Goal: Information Seeking & Learning: Learn about a topic

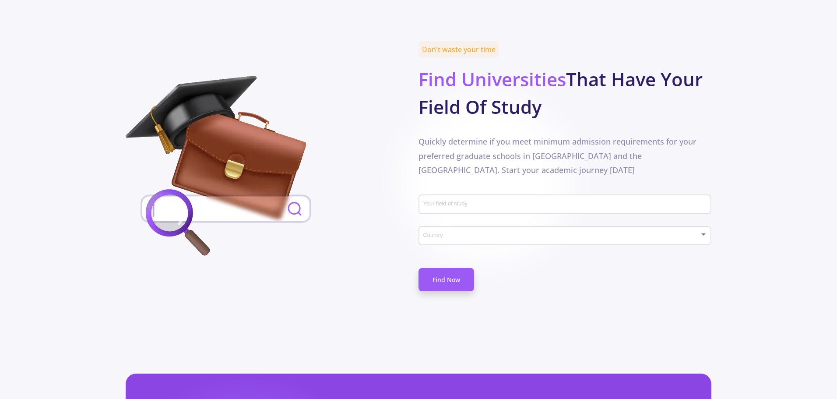
scroll to position [394, 0]
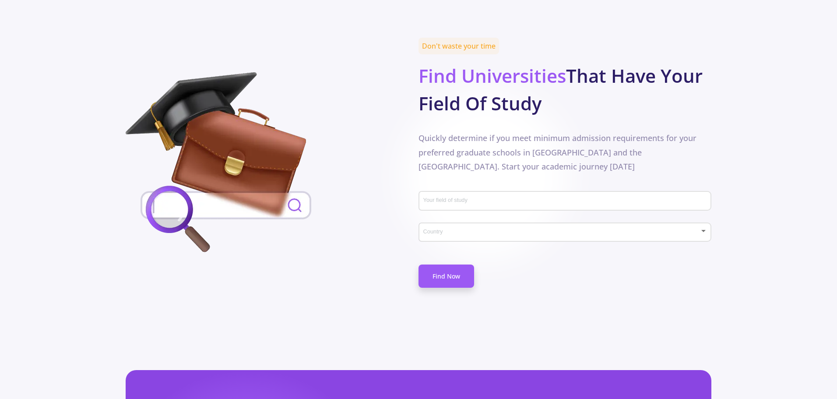
click at [448, 193] on div "Your field of study" at bounding box center [564, 203] width 293 height 29
click at [446, 188] on div "Your field of study" at bounding box center [565, 199] width 284 height 23
type input "marine"
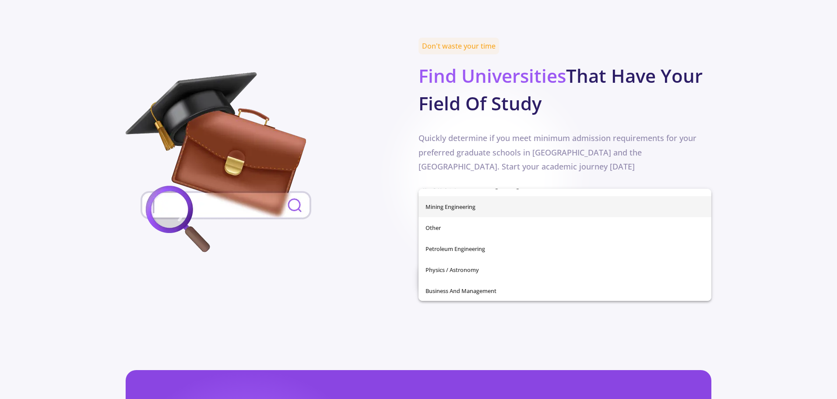
scroll to position [308, 0]
click at [477, 188] on div "Your field of study" at bounding box center [565, 199] width 284 height 23
click at [468, 197] on input "Your field of study" at bounding box center [566, 201] width 287 height 8
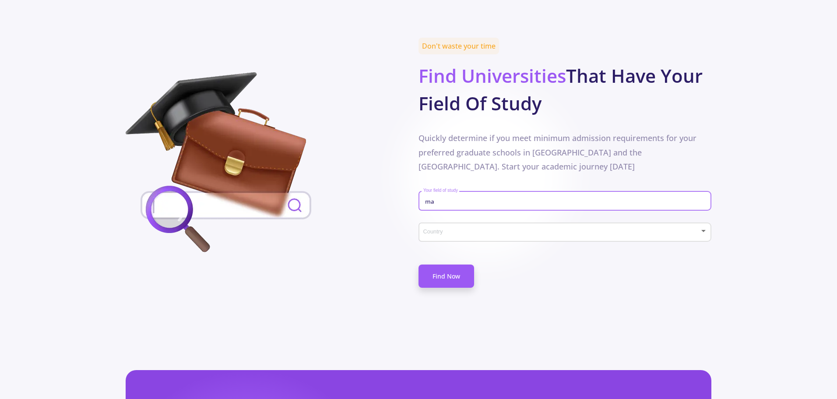
type input "m"
type input "marine engineering"
click at [427, 264] on link "Find Now" at bounding box center [446, 275] width 56 height 23
click at [447, 188] on div "Your field of study" at bounding box center [565, 199] width 284 height 23
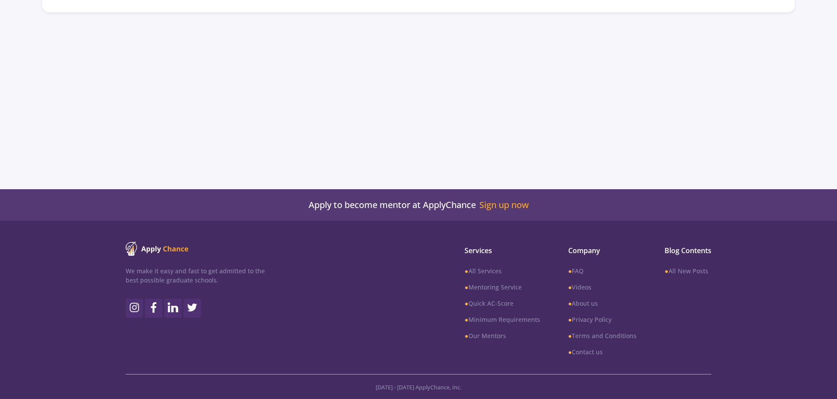
scroll to position [226, 0]
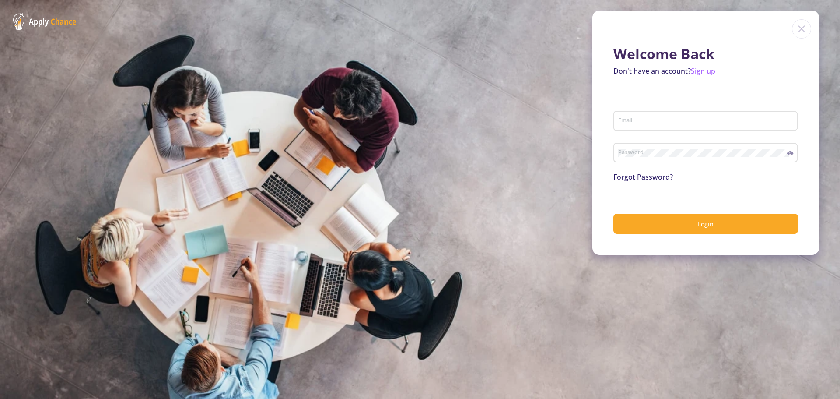
click at [801, 31] on img at bounding box center [801, 28] width 19 height 19
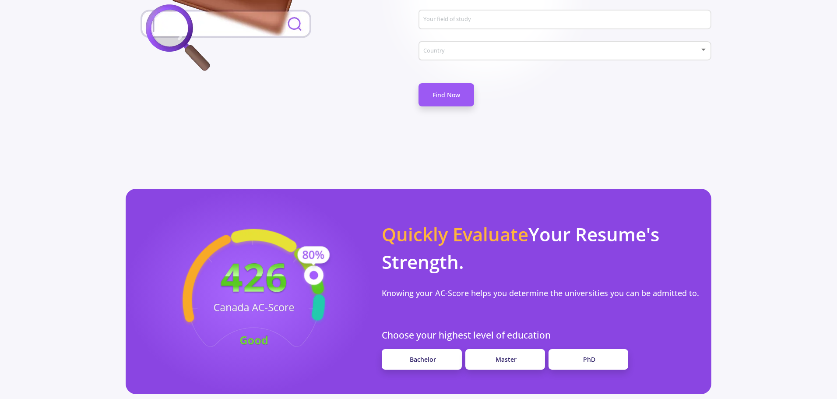
scroll to position [613, 0]
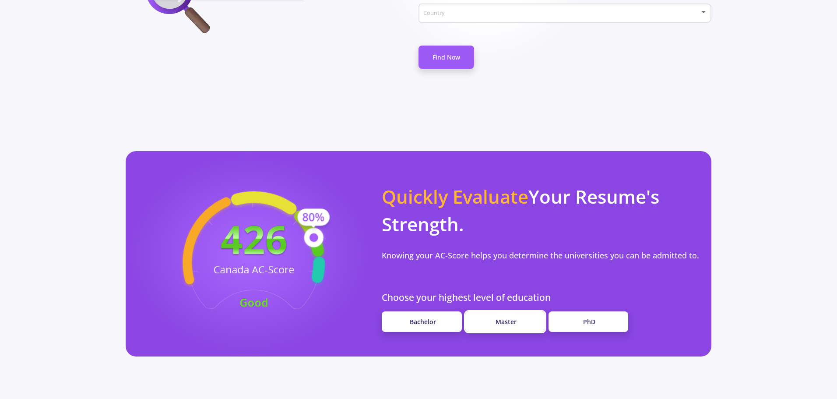
click at [523, 311] on link "Master" at bounding box center [505, 321] width 80 height 21
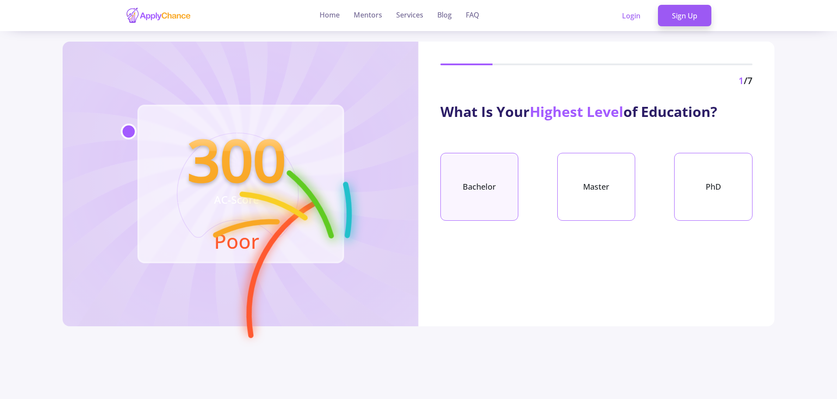
click at [491, 201] on div "Bachelor" at bounding box center [479, 187] width 78 height 68
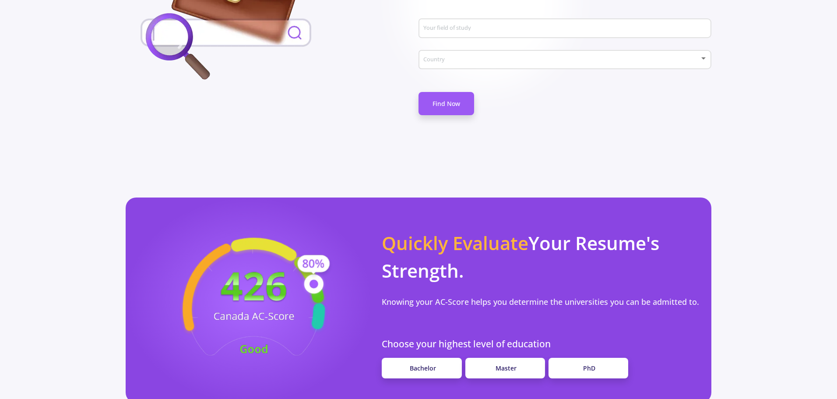
scroll to position [656, 0]
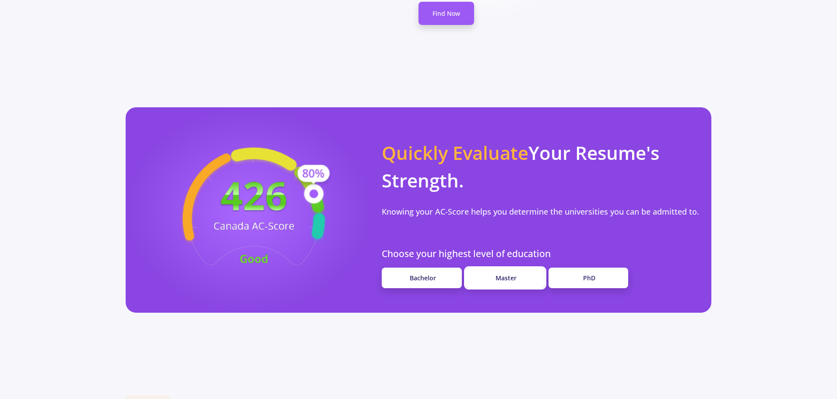
click at [522, 267] on link "Master" at bounding box center [505, 277] width 80 height 21
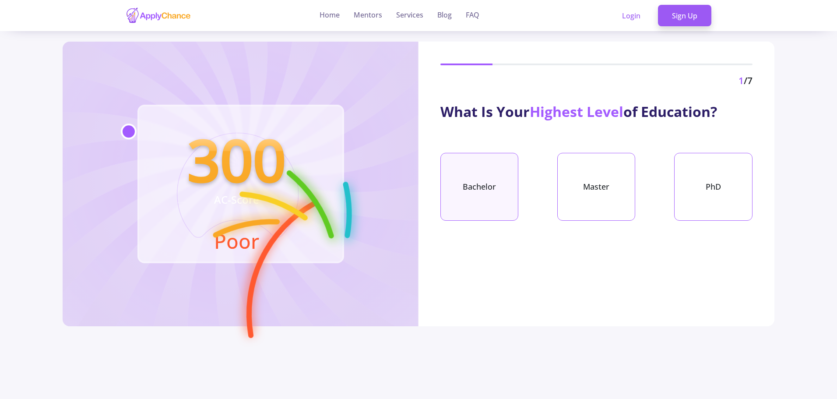
click at [503, 172] on div "Bachelor" at bounding box center [479, 187] width 78 height 68
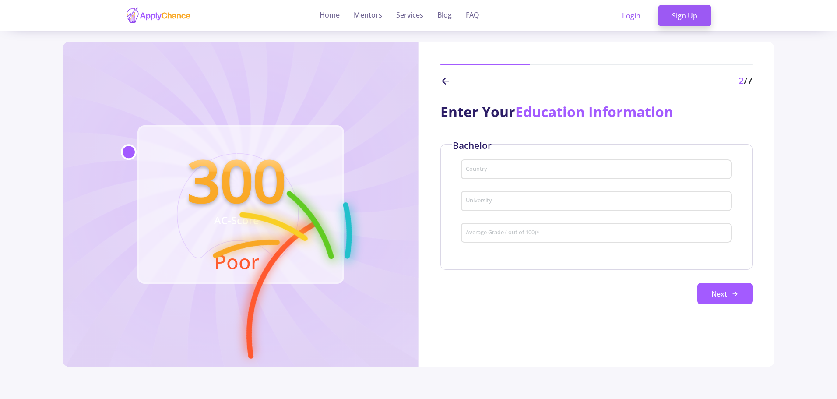
click at [500, 168] on input "Country" at bounding box center [597, 170] width 264 height 8
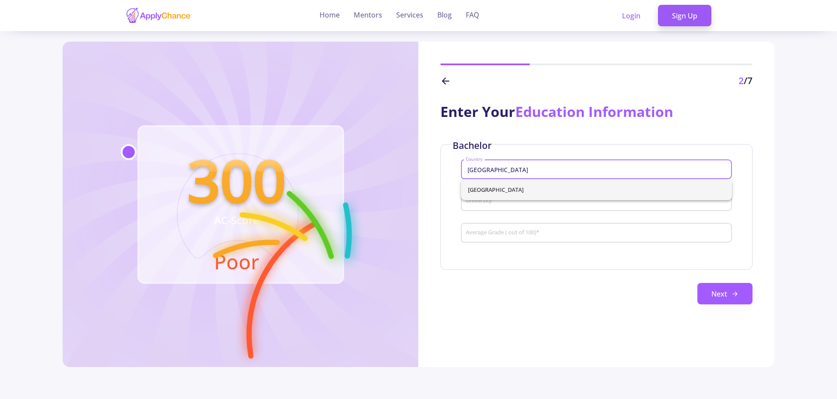
click at [531, 194] on span "[GEOGRAPHIC_DATA]" at bounding box center [596, 189] width 257 height 21
type input "[GEOGRAPHIC_DATA]"
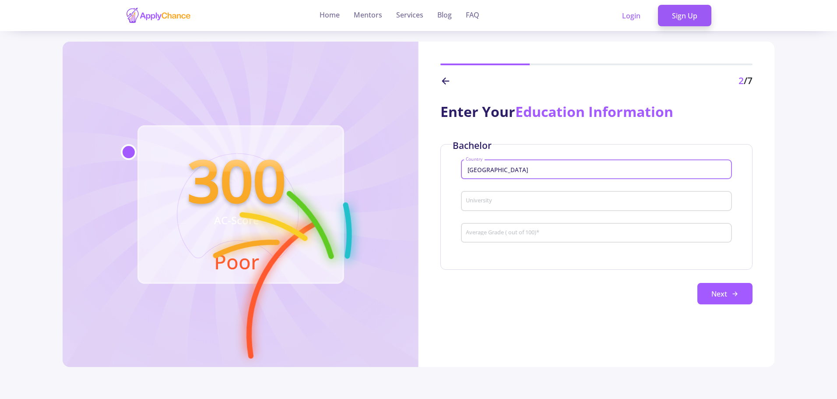
click at [519, 201] on input "University" at bounding box center [597, 201] width 264 height 8
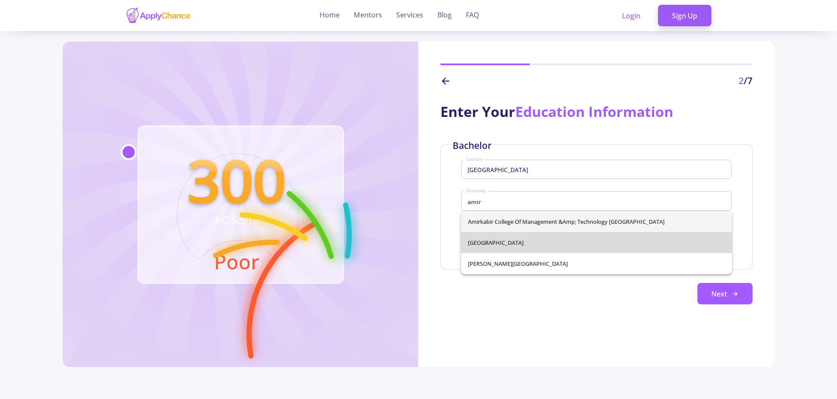
click at [530, 242] on span "[GEOGRAPHIC_DATA]" at bounding box center [596, 242] width 257 height 21
type input "[GEOGRAPHIC_DATA]"
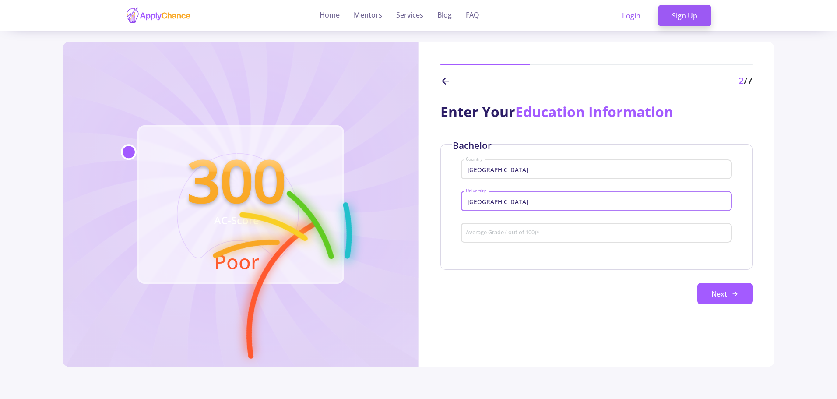
click at [527, 226] on div "Average Grade ( out of 100) *" at bounding box center [596, 231] width 262 height 23
click at [524, 233] on input "Average Grade ( out of 100) *" at bounding box center [597, 233] width 264 height 8
type input "60"
click at [718, 293] on button "Next" at bounding box center [724, 294] width 55 height 22
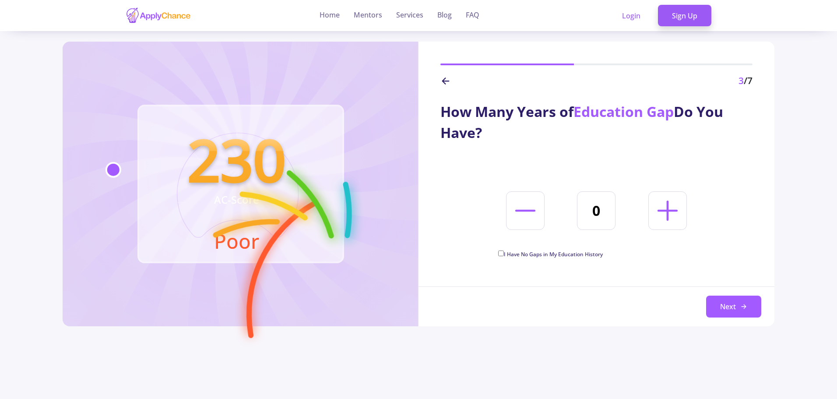
click at [587, 253] on span "I Have No Gaps in My Education History" at bounding box center [553, 253] width 99 height 7
click at [504, 253] on input "I Have No Gaps in My Education History" at bounding box center [501, 253] width 6 height 6
checkbox input "true"
click at [716, 308] on button "Next" at bounding box center [733, 306] width 55 height 22
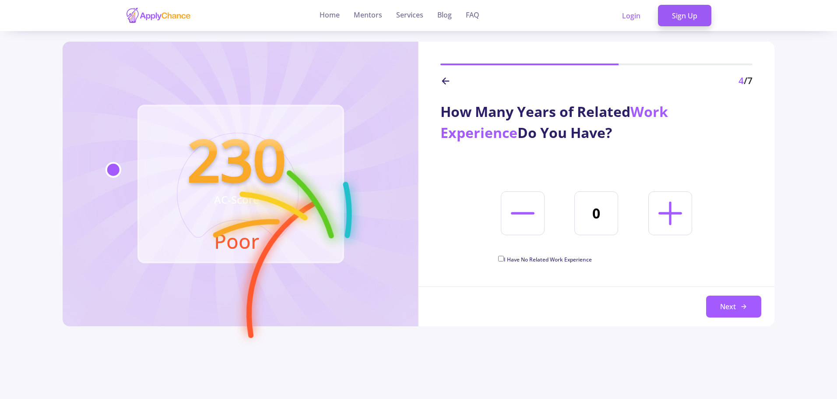
click at [568, 262] on span "I Have No Related Work Experience" at bounding box center [548, 259] width 88 height 7
click at [504, 261] on input "I Have No Related Work Experience" at bounding box center [501, 259] width 6 height 6
checkbox input "true"
click at [755, 314] on button "Next" at bounding box center [733, 306] width 55 height 22
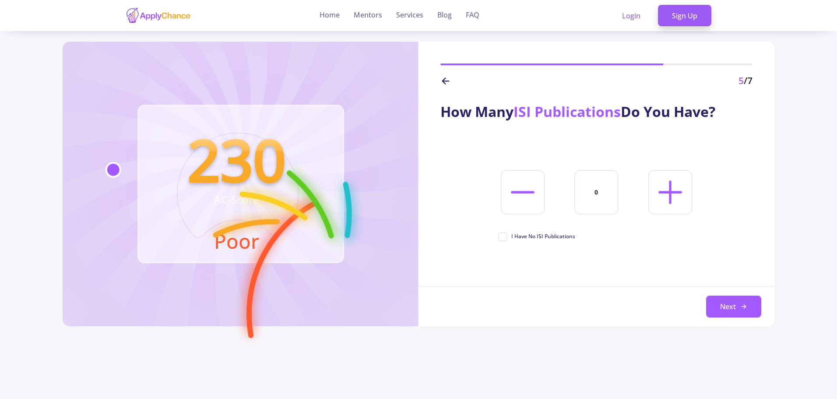
click at [561, 240] on span "I Have No ISI Publications" at bounding box center [543, 236] width 64 height 8
click at [504, 238] on input "I Have No ISI Publications" at bounding box center [501, 235] width 6 height 6
checkbox input "true"
click at [715, 308] on button "Next" at bounding box center [733, 306] width 55 height 22
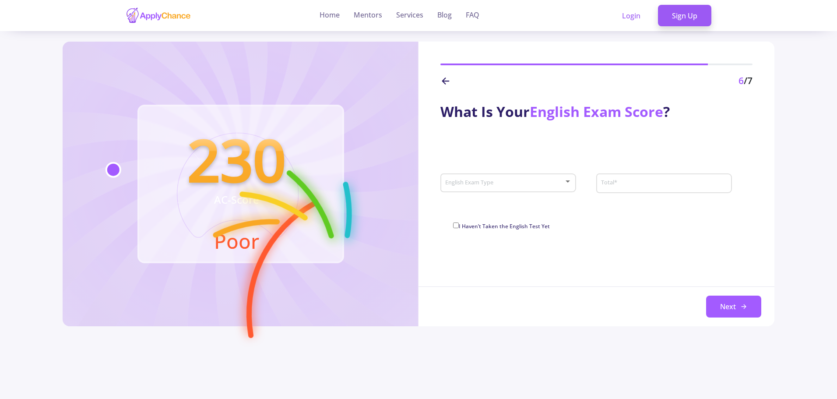
click at [535, 189] on div "English Exam Type" at bounding box center [508, 181] width 127 height 22
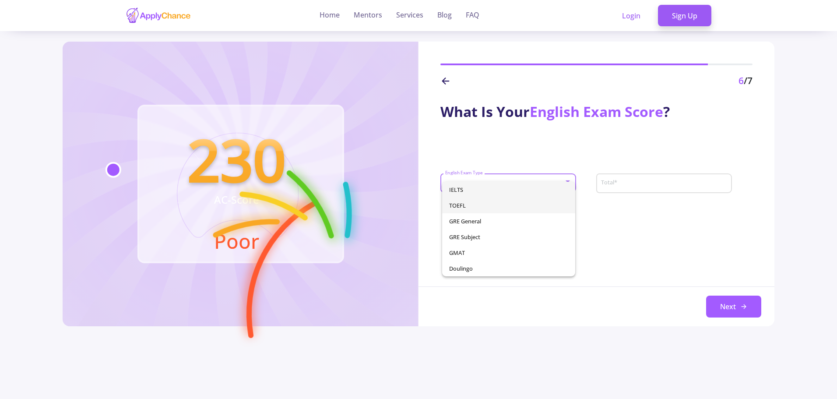
click at [475, 202] on span "TOEFL" at bounding box center [508, 205] width 119 height 16
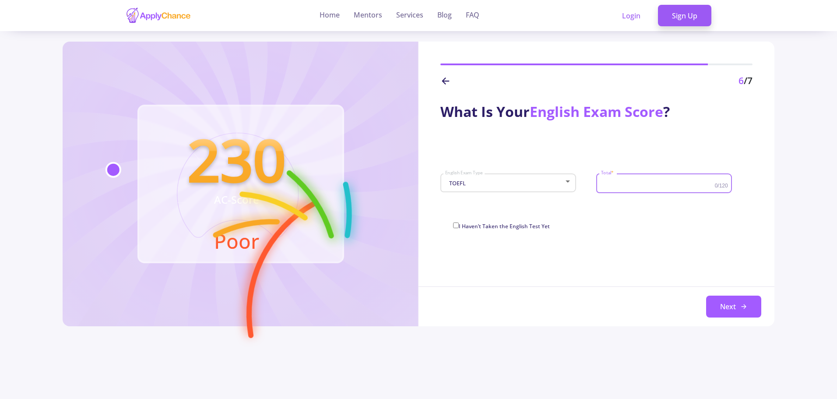
click at [615, 187] on input "Total *" at bounding box center [658, 183] width 116 height 8
click at [566, 184] on div at bounding box center [568, 181] width 8 height 7
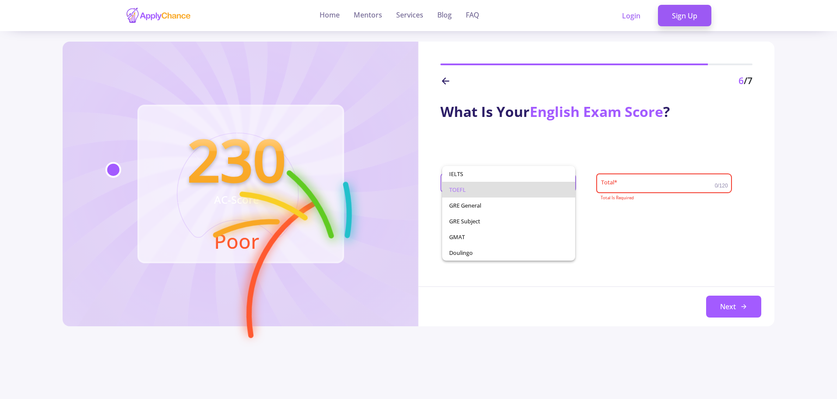
click at [418, 217] on div at bounding box center [418, 199] width 837 height 399
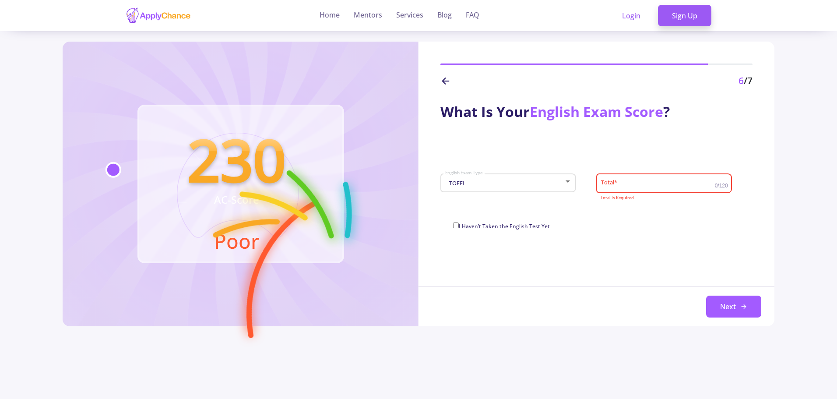
click at [458, 232] on div "I Haven’t Taken the English Test Yet" at bounding box center [596, 227] width 287 height 14
click at [462, 226] on span "I Haven’t Taken the English Test Yet" at bounding box center [504, 225] width 91 height 7
click at [459, 226] on input "I Haven’t Taken the English Test Yet" at bounding box center [456, 225] width 6 height 6
checkbox input "true"
type input "0"
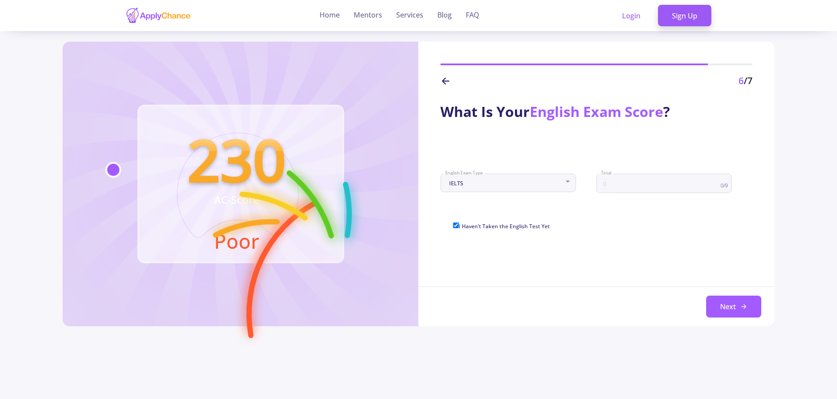
click at [701, 302] on div "Next" at bounding box center [596, 306] width 356 height 40
click at [707, 305] on button "Next" at bounding box center [733, 306] width 55 height 22
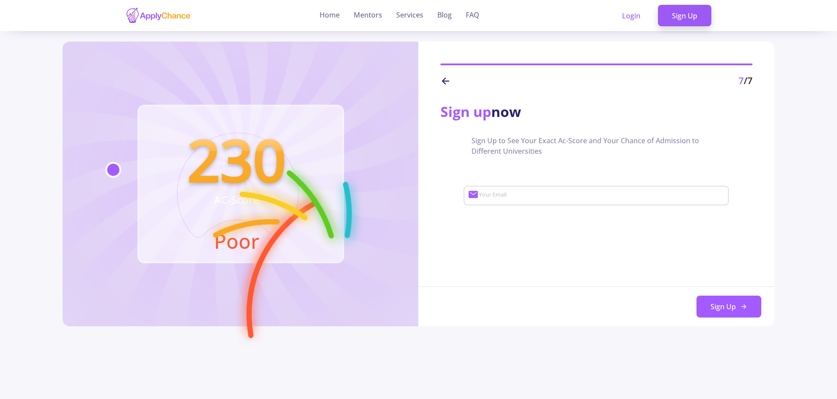
click at [596, 203] on div "Your Email" at bounding box center [601, 193] width 246 height 23
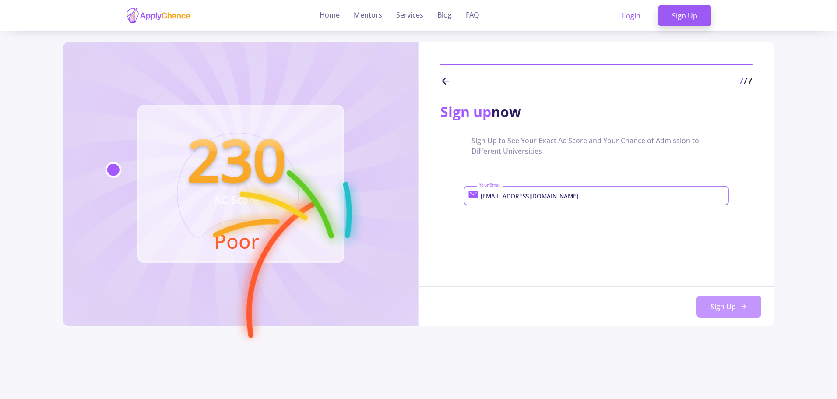
type input "[EMAIL_ADDRESS][DOMAIN_NAME]"
click at [719, 302] on button "Sign Up" at bounding box center [728, 306] width 65 height 22
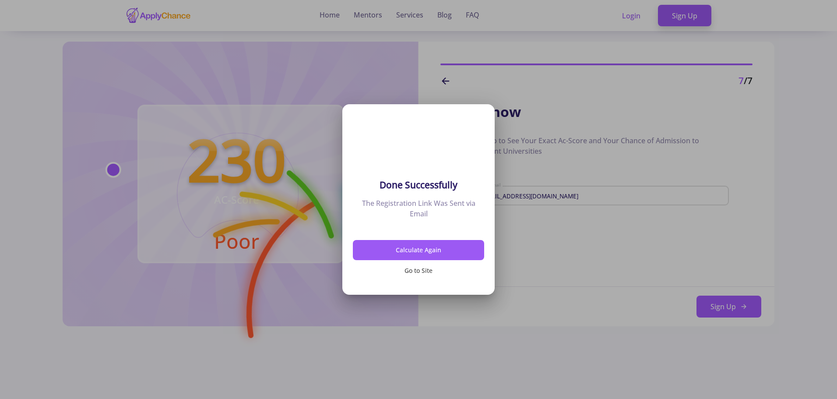
click at [421, 271] on button "Go to Site" at bounding box center [418, 270] width 131 height 21
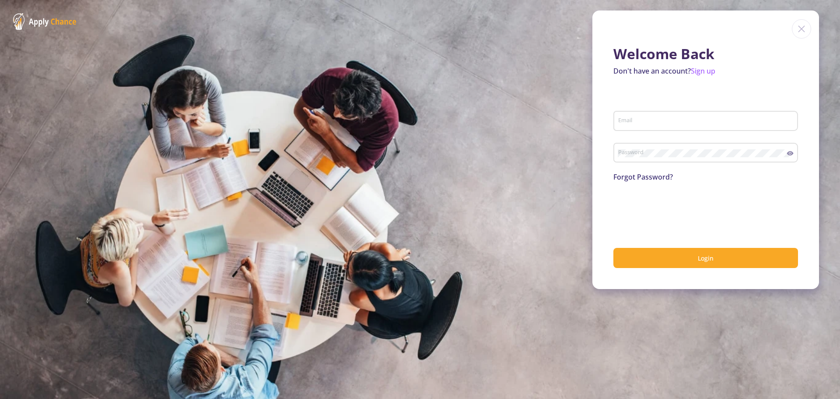
click at [645, 126] on div "Email" at bounding box center [706, 119] width 176 height 23
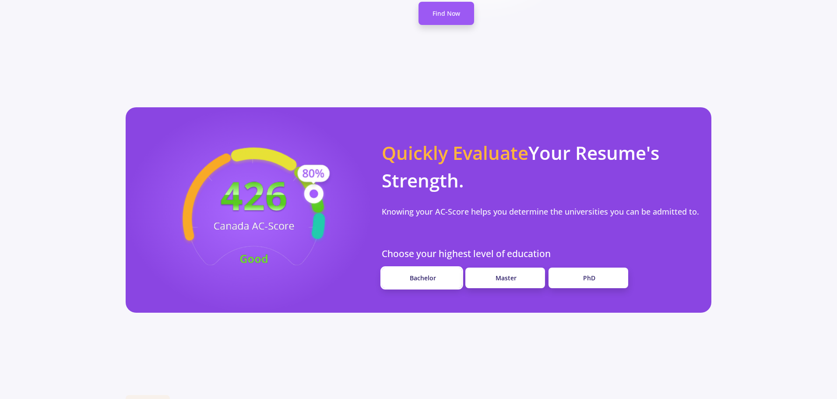
scroll to position [613, 0]
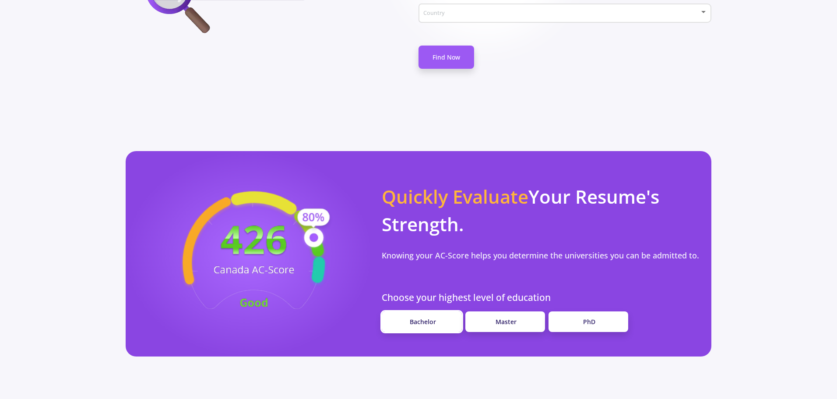
click at [426, 317] on span "Bachelor" at bounding box center [423, 321] width 26 height 8
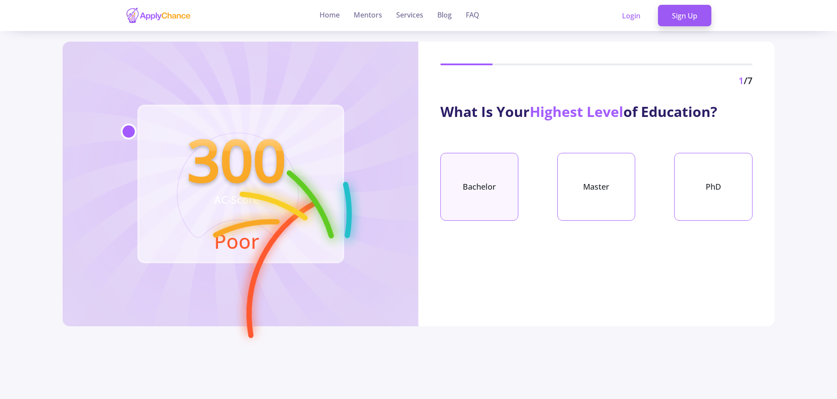
click at [489, 181] on div "Bachelor" at bounding box center [479, 187] width 78 height 68
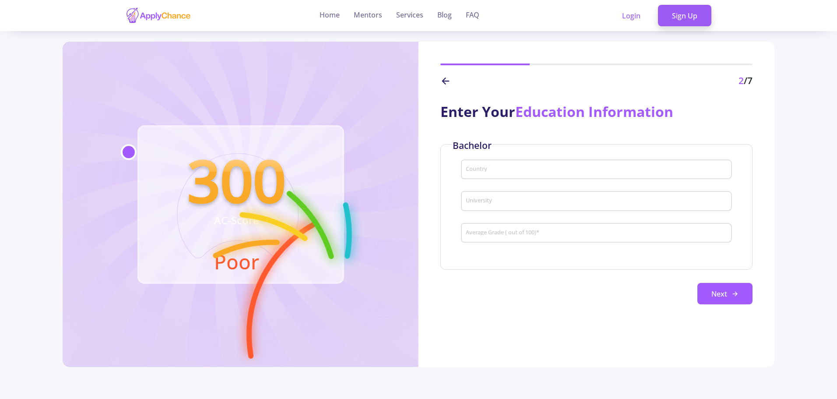
click at [495, 166] on input "Country" at bounding box center [597, 170] width 264 height 8
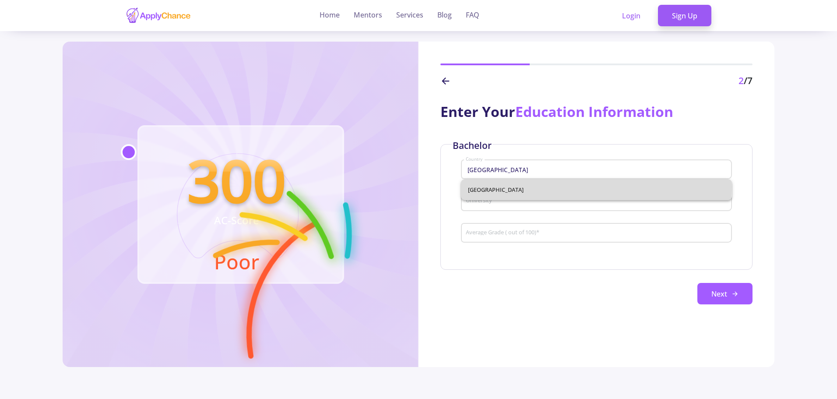
click at [497, 188] on span "[GEOGRAPHIC_DATA]" at bounding box center [596, 189] width 257 height 21
type input "[GEOGRAPHIC_DATA]"
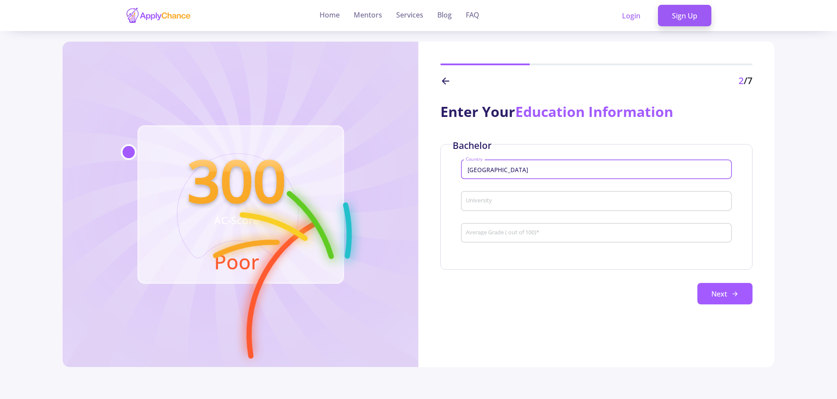
click at [489, 203] on input "University" at bounding box center [597, 201] width 264 height 8
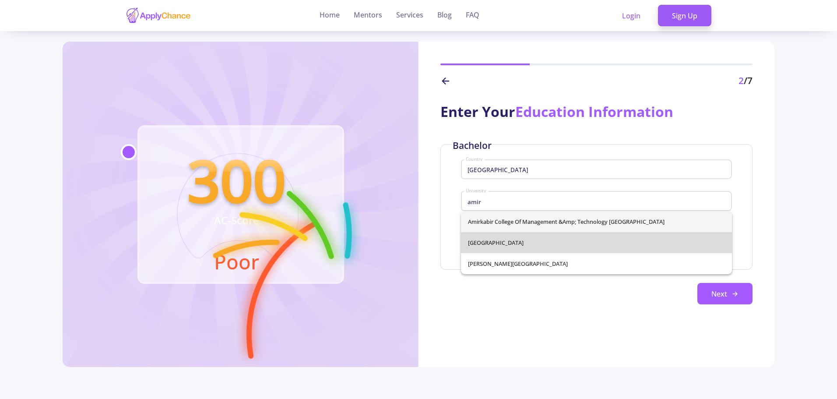
click at [499, 236] on span "[GEOGRAPHIC_DATA]" at bounding box center [596, 242] width 257 height 21
type input "[GEOGRAPHIC_DATA]"
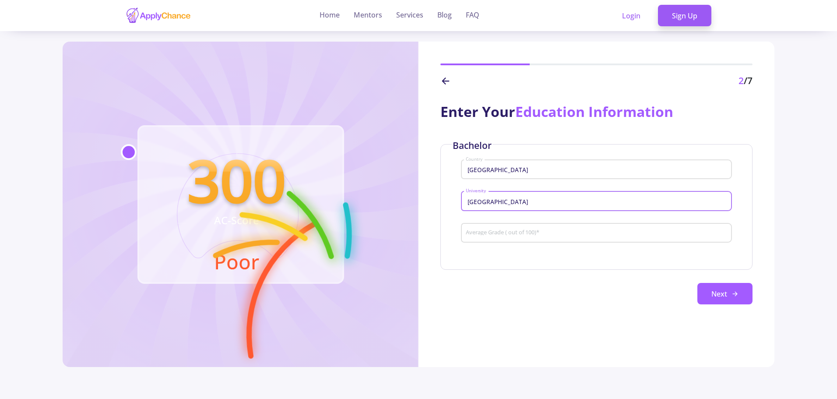
click at [488, 225] on div "Average Grade ( out of 100) *" at bounding box center [596, 231] width 262 height 23
type input "60"
click at [725, 301] on button "Next" at bounding box center [724, 294] width 55 height 22
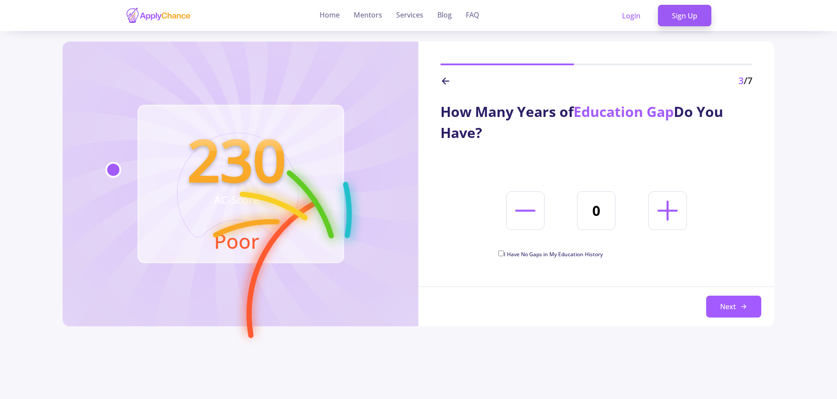
click at [552, 253] on span "I Have No Gaps in My Education History" at bounding box center [553, 253] width 99 height 7
click at [504, 253] on input "I Have No Gaps in My Education History" at bounding box center [501, 253] width 6 height 6
click at [574, 252] on span "I Have No Gaps in My Education History" at bounding box center [553, 253] width 99 height 7
click at [504, 252] on input "I Have No Gaps in My Education History" at bounding box center [501, 253] width 6 height 6
checkbox input "false"
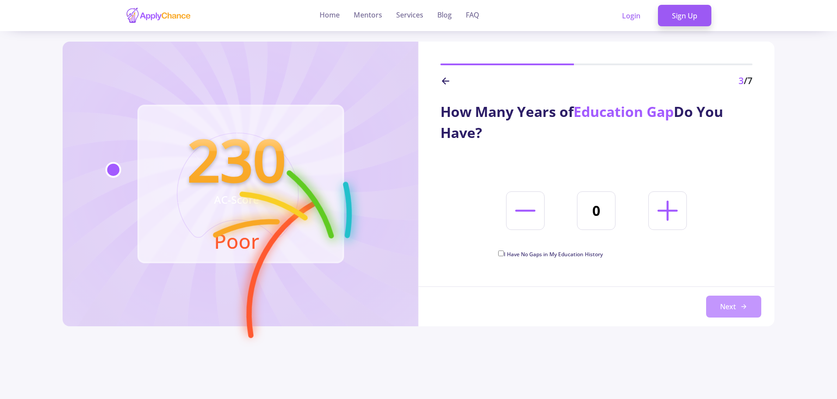
click at [725, 301] on button "Next" at bounding box center [733, 306] width 55 height 22
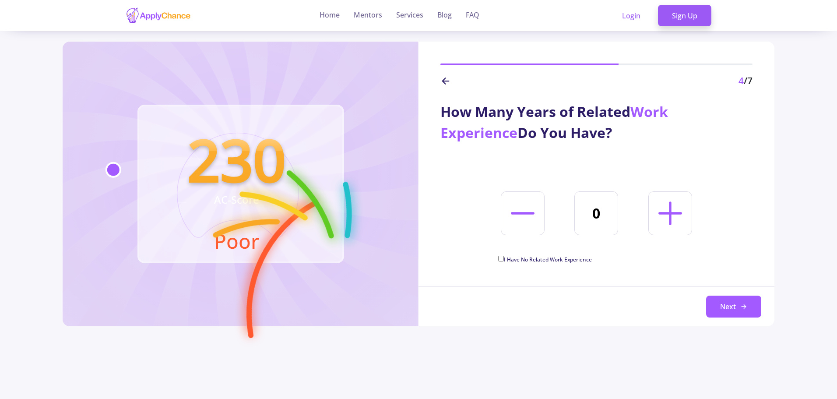
click at [529, 262] on span "I Have No Related Work Experience" at bounding box center [548, 259] width 88 height 7
click at [504, 261] on input "I Have No Related Work Experience" at bounding box center [501, 259] width 6 height 6
click at [539, 262] on span "I Have No Related Work Experience" at bounding box center [548, 259] width 88 height 7
click at [504, 261] on input "I Have No Related Work Experience" at bounding box center [501, 259] width 6 height 6
checkbox input "false"
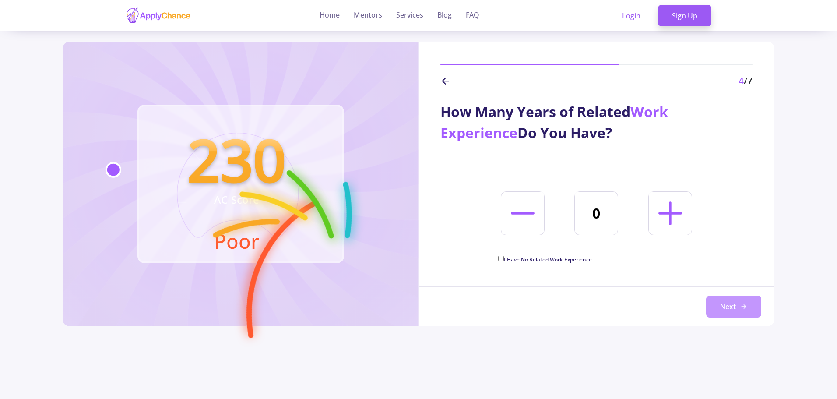
click at [712, 305] on button "Next" at bounding box center [733, 306] width 55 height 22
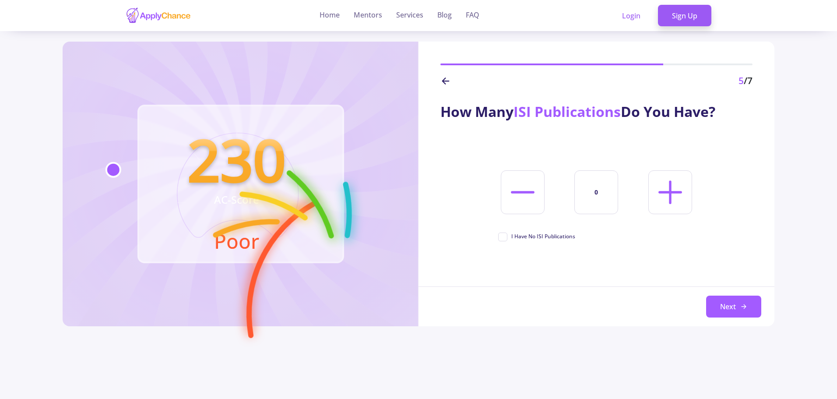
click at [560, 238] on span "I Have No ISI Publications" at bounding box center [543, 236] width 64 height 8
click at [504, 238] on input "I Have No ISI Publications" at bounding box center [501, 235] width 6 height 6
checkbox input "true"
click at [712, 307] on button "Next" at bounding box center [733, 306] width 55 height 22
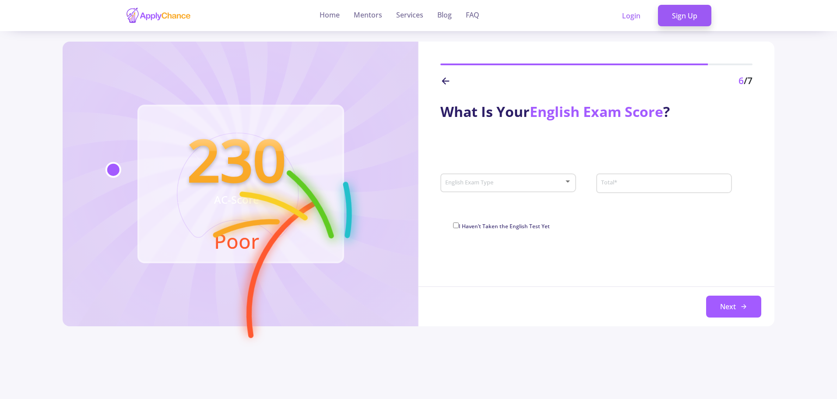
click at [524, 189] on div "English Exam Type" at bounding box center [508, 181] width 127 height 22
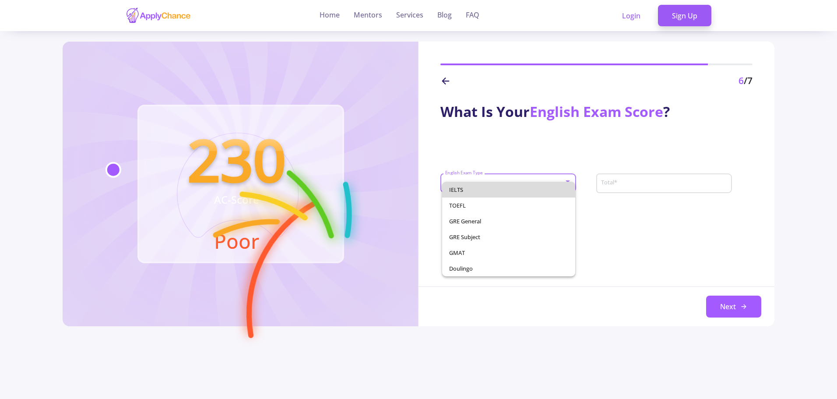
click at [524, 185] on span "IELTS" at bounding box center [508, 190] width 119 height 16
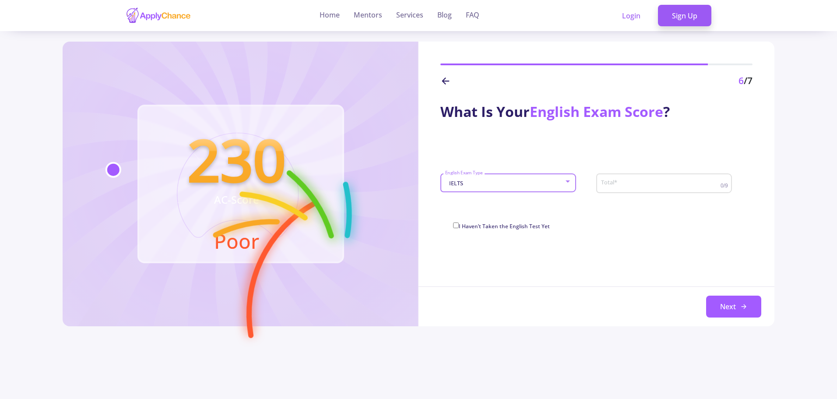
click at [492, 230] on label "I Haven’t Taken the English Test Yet" at bounding box center [501, 225] width 97 height 11
click at [459, 228] on input "I Haven’t Taken the English Test Yet" at bounding box center [456, 225] width 6 height 6
checkbox input "true"
type input "0"
click at [725, 303] on button "Next" at bounding box center [733, 306] width 55 height 22
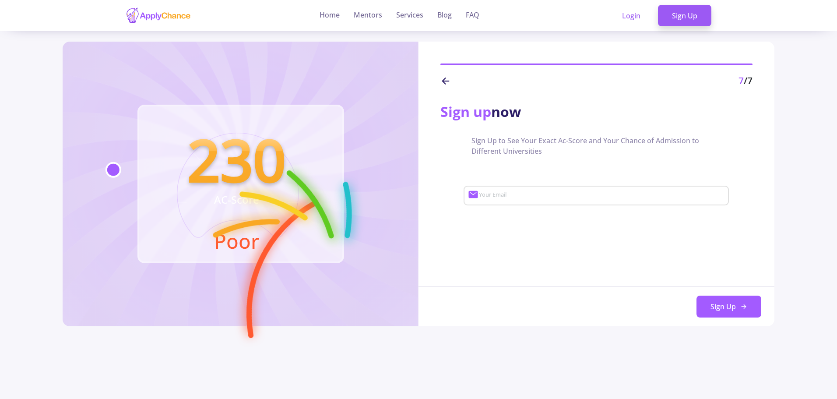
click at [582, 196] on input "Your Email" at bounding box center [602, 196] width 249 height 8
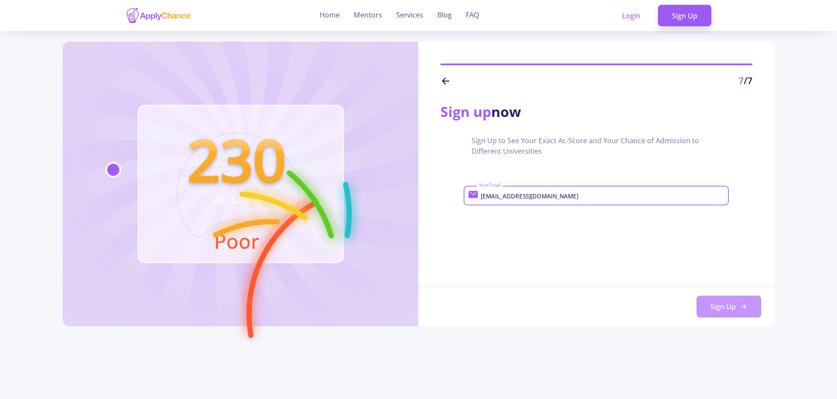
type input "[EMAIL_ADDRESS][DOMAIN_NAME]"
click at [702, 313] on button "Sign Up" at bounding box center [728, 306] width 65 height 22
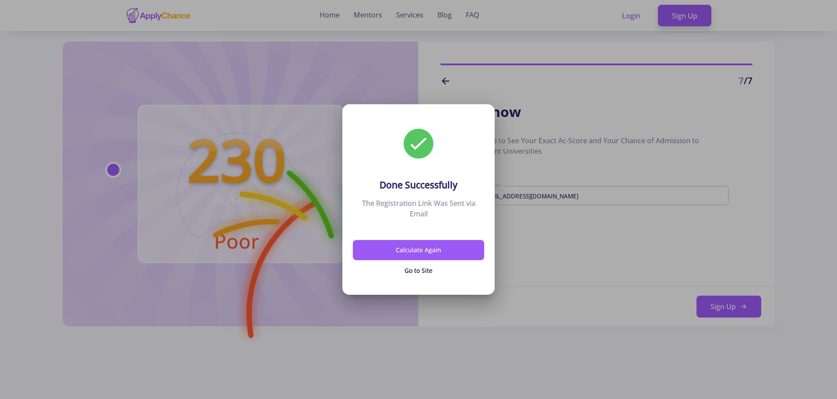
click at [445, 237] on div "Done Successfully The Registration Link Was Sent via Email Calculate Again Go t…" at bounding box center [418, 197] width 152 height 186
click at [443, 243] on button "Calculate Again" at bounding box center [418, 250] width 131 height 21
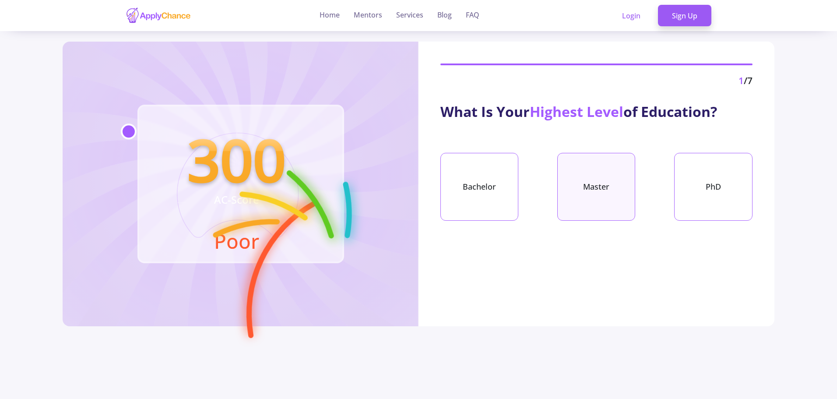
click at [615, 193] on div "Master" at bounding box center [596, 187] width 78 height 68
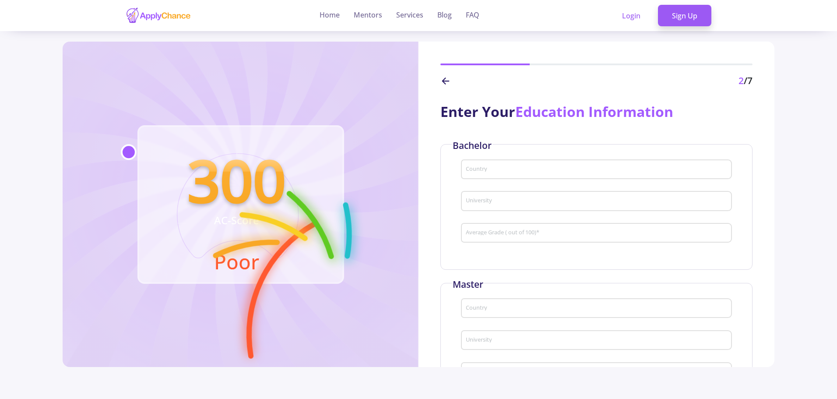
click at [541, 165] on div "Country" at bounding box center [596, 167] width 262 height 23
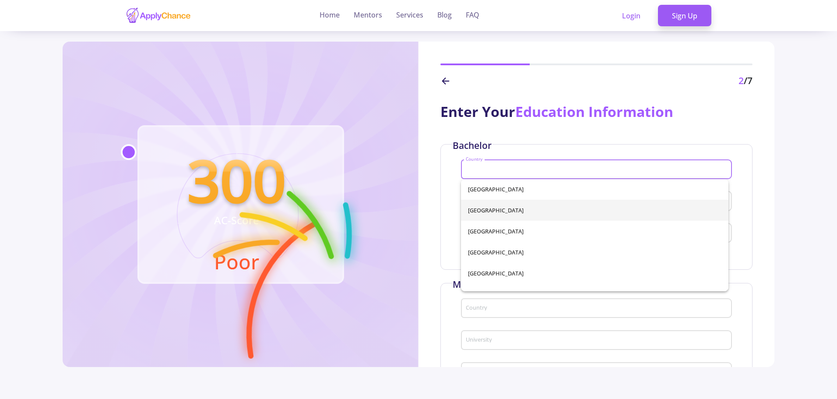
scroll to position [438, 0]
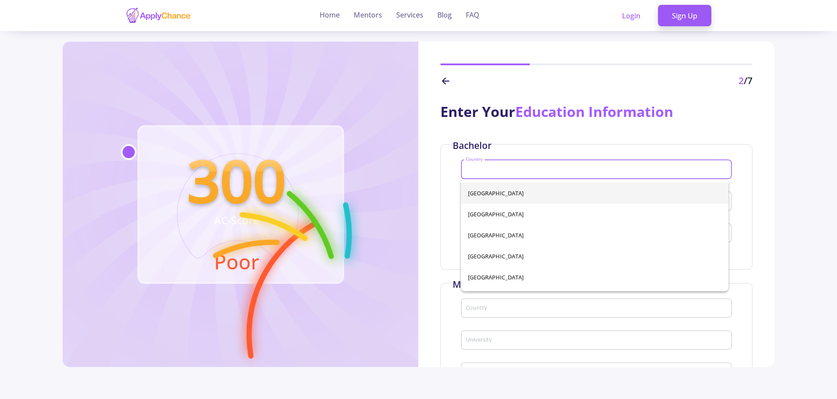
type input "k"
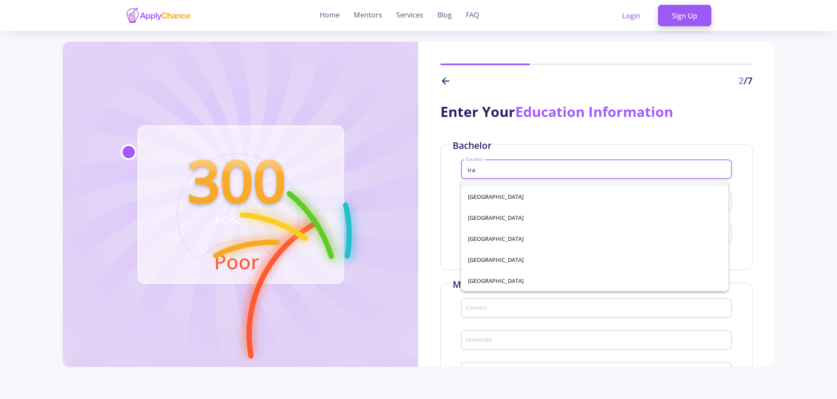
scroll to position [0, 0]
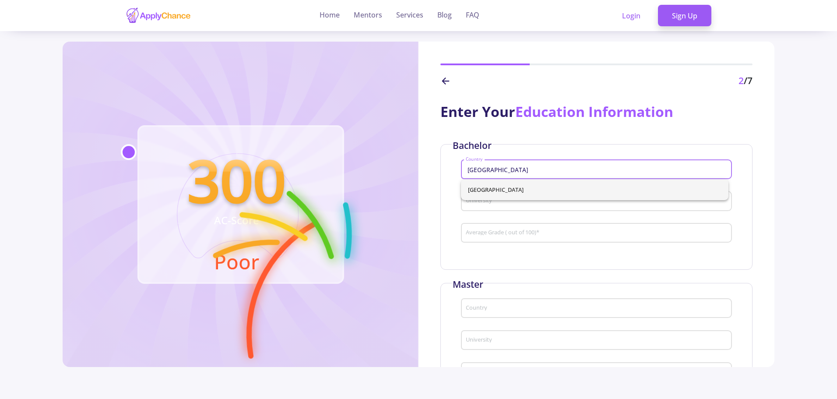
click at [513, 194] on span "[GEOGRAPHIC_DATA]" at bounding box center [594, 189] width 253 height 21
type input "[GEOGRAPHIC_DATA]"
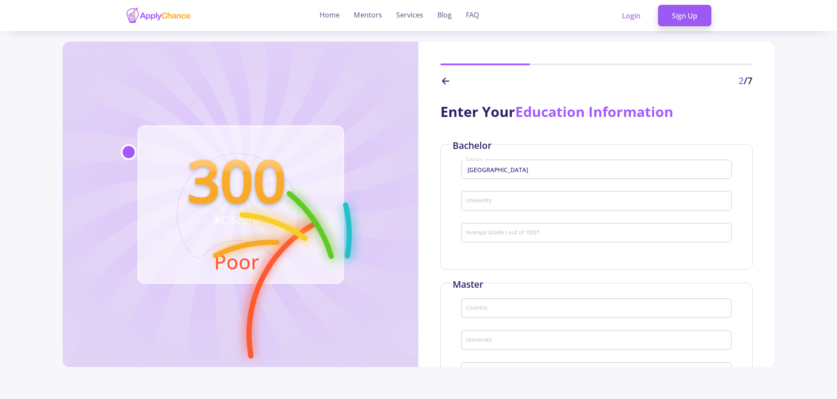
click at [509, 205] on div "University" at bounding box center [596, 199] width 262 height 23
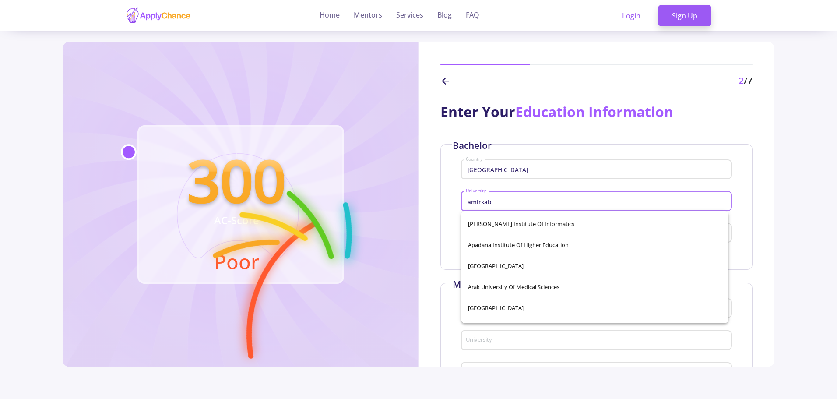
scroll to position [744, 0]
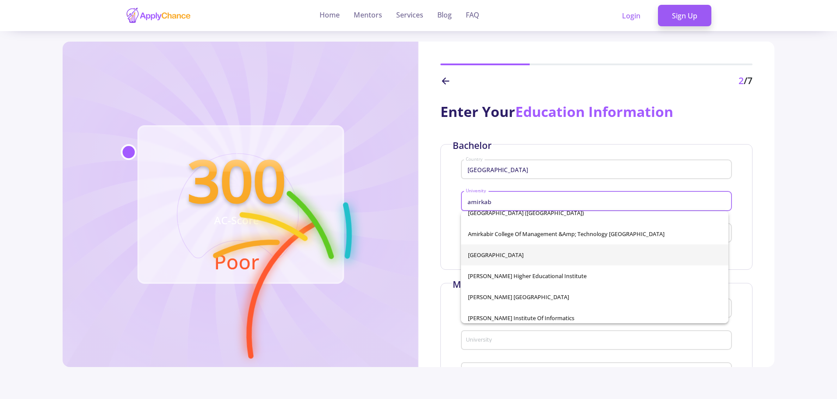
click at [546, 260] on span "[GEOGRAPHIC_DATA]" at bounding box center [594, 254] width 253 height 21
type input "[GEOGRAPHIC_DATA]"
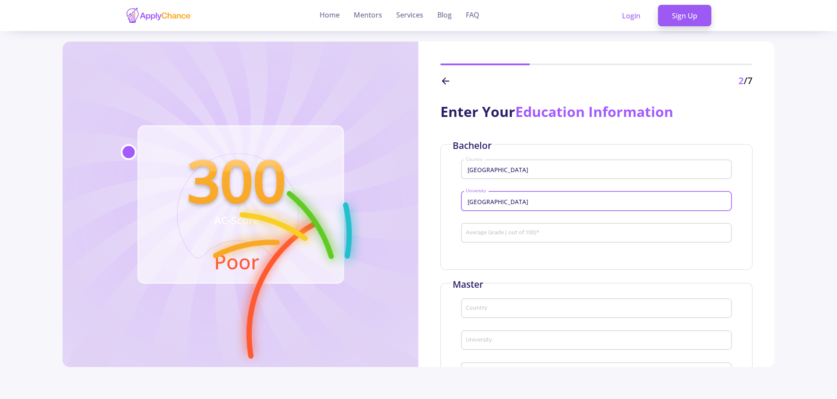
click at [531, 215] on div "[GEOGRAPHIC_DATA]" at bounding box center [596, 203] width 271 height 29
click at [529, 232] on input "Average Grade ( out of 100) *" at bounding box center [597, 233] width 264 height 8
type input "60"
click at [593, 256] on div "Bachelor Iran Country Amirkabir [GEOGRAPHIC_DATA] 60 Average Grade ( out of 100…" at bounding box center [596, 207] width 312 height 126
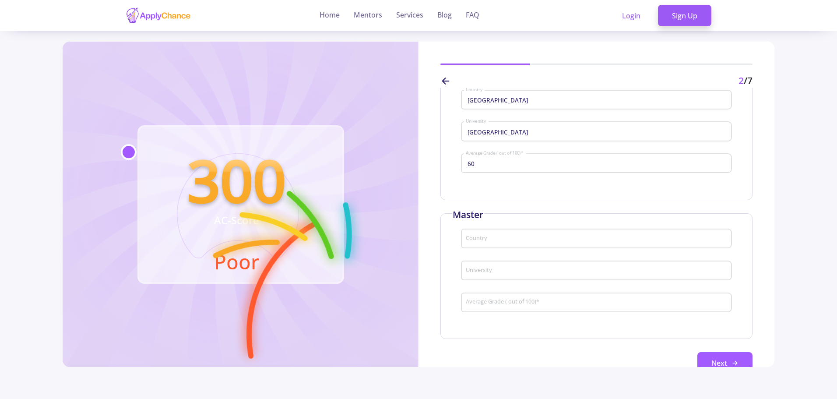
scroll to position [89, 0]
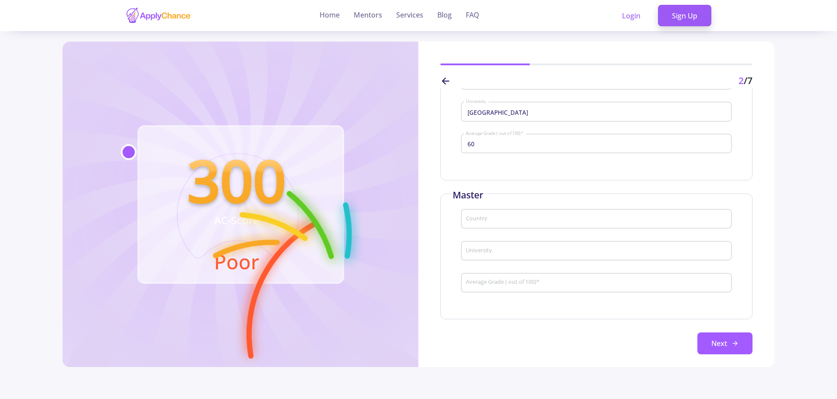
click at [520, 223] on div "Country" at bounding box center [596, 217] width 262 height 23
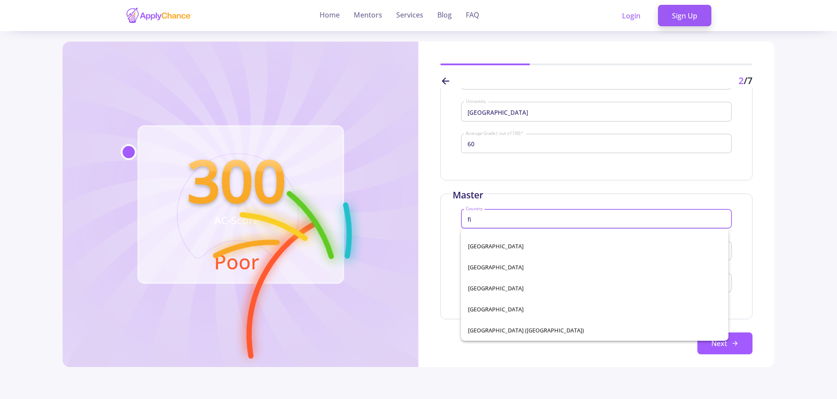
scroll to position [0, 0]
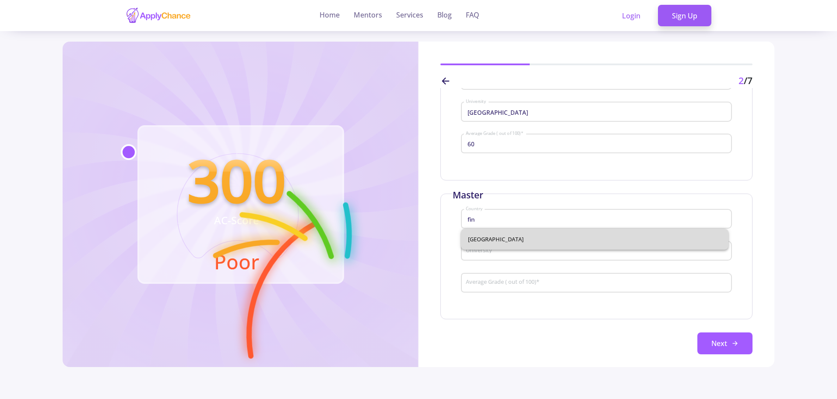
click at [513, 234] on span "[GEOGRAPHIC_DATA]" at bounding box center [594, 238] width 253 height 21
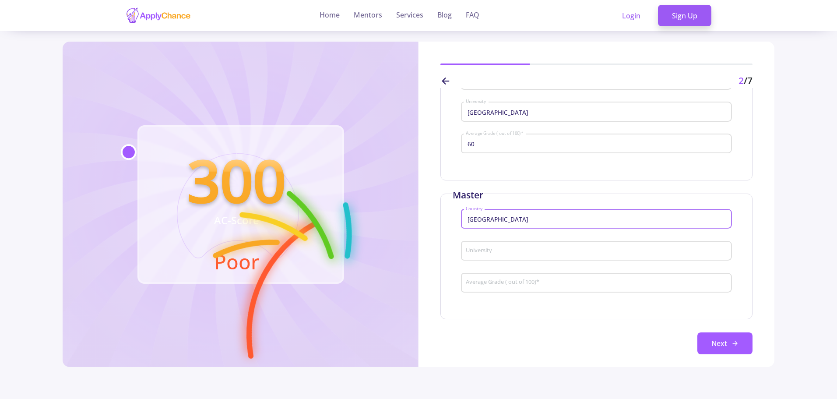
click at [511, 218] on input "[GEOGRAPHIC_DATA]" at bounding box center [597, 219] width 264 height 8
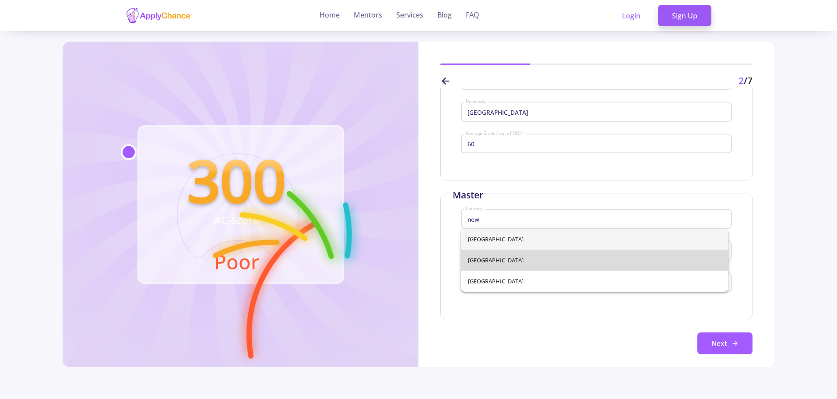
click at [528, 262] on span "[GEOGRAPHIC_DATA]" at bounding box center [594, 259] width 253 height 21
type input "[GEOGRAPHIC_DATA]"
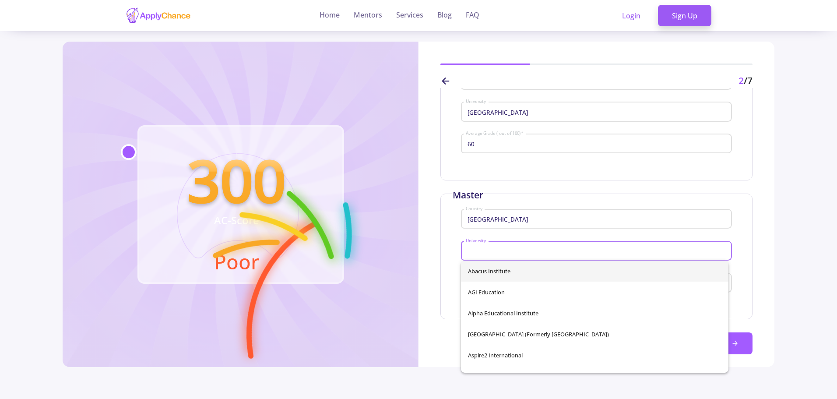
click at [507, 247] on input "University" at bounding box center [597, 251] width 264 height 8
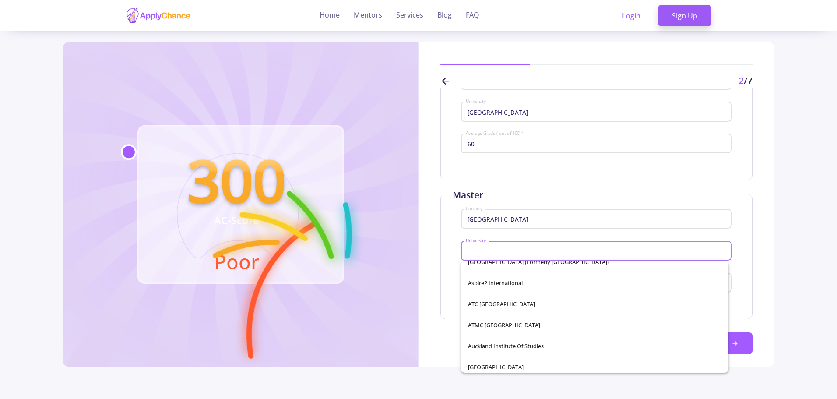
scroll to position [88, 0]
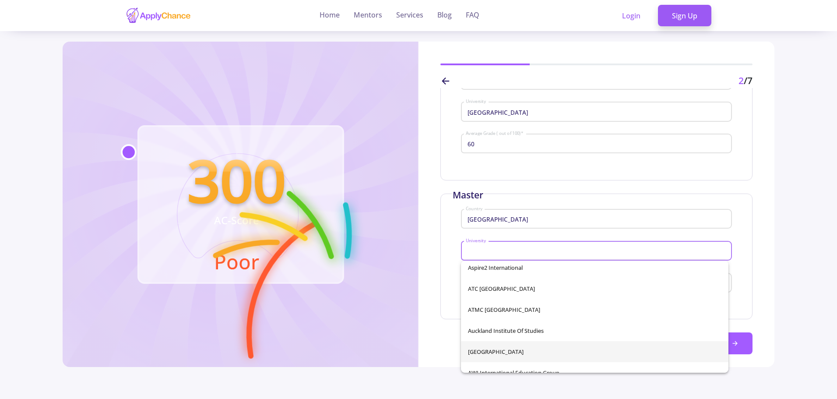
click at [505, 347] on span "[GEOGRAPHIC_DATA]" at bounding box center [594, 351] width 253 height 21
type input "[GEOGRAPHIC_DATA]"
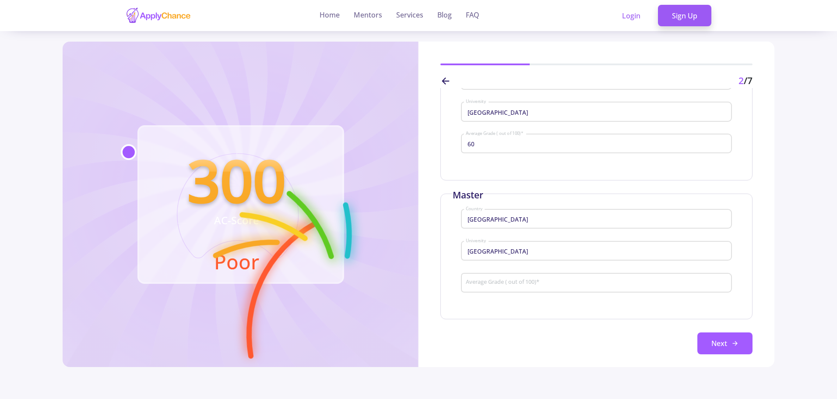
click at [522, 265] on div "[GEOGRAPHIC_DATA]" at bounding box center [596, 253] width 271 height 29
click at [524, 277] on div "Average Grade ( out of 100) *" at bounding box center [596, 281] width 262 height 23
click at [733, 338] on button "Next" at bounding box center [724, 343] width 55 height 22
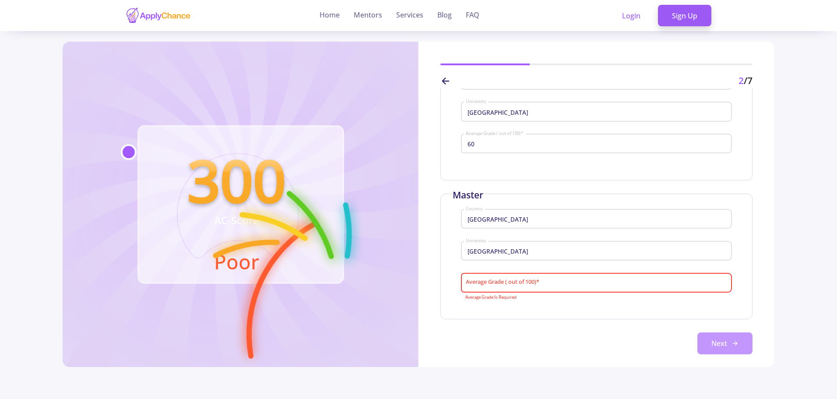
click at [733, 338] on button "Next" at bounding box center [724, 343] width 55 height 22
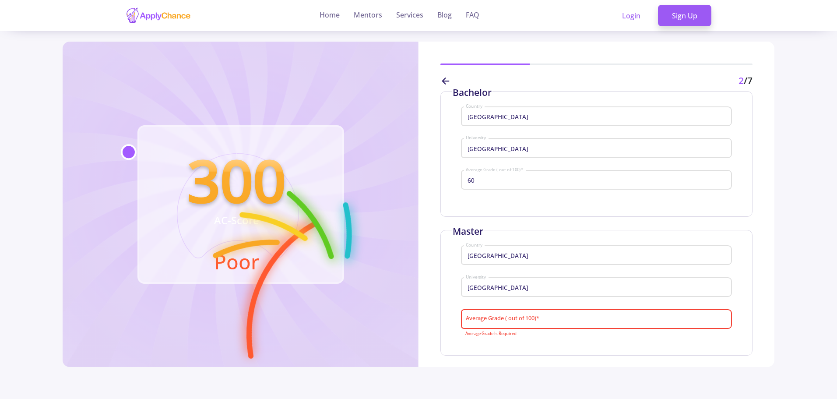
scroll to position [2, 0]
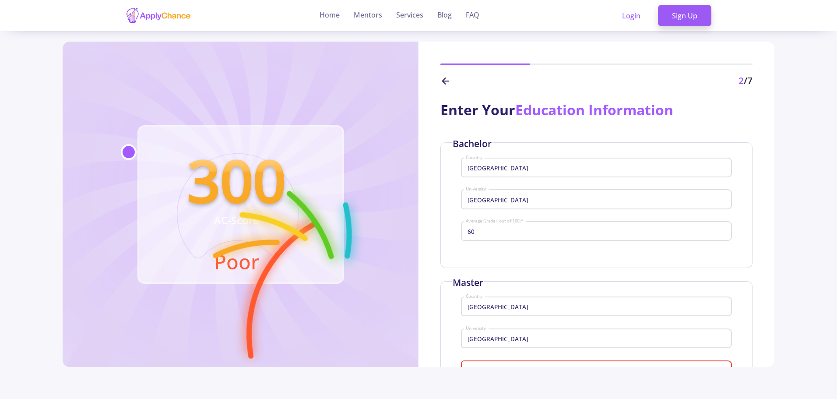
click at [452, 83] on div "2 /7" at bounding box center [596, 81] width 312 height 14
click at [450, 83] on div "2 /7" at bounding box center [596, 81] width 312 height 14
click at [448, 83] on icon at bounding box center [445, 81] width 11 height 11
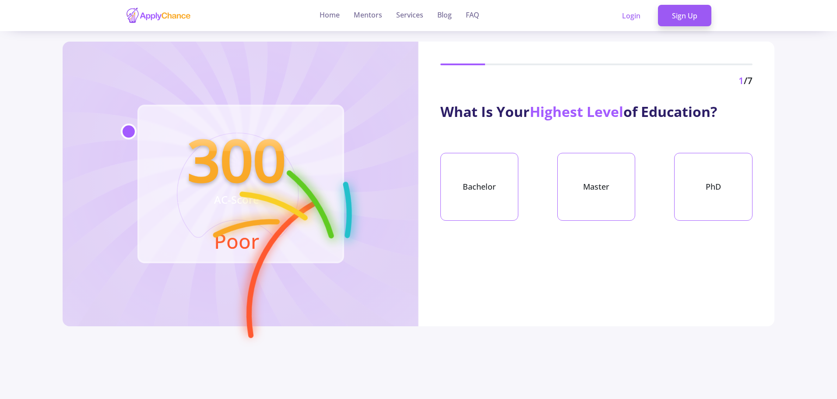
click at [446, 79] on div "1 /7" at bounding box center [596, 81] width 312 height 14
click at [503, 183] on div "Bachelor" at bounding box center [479, 187] width 78 height 68
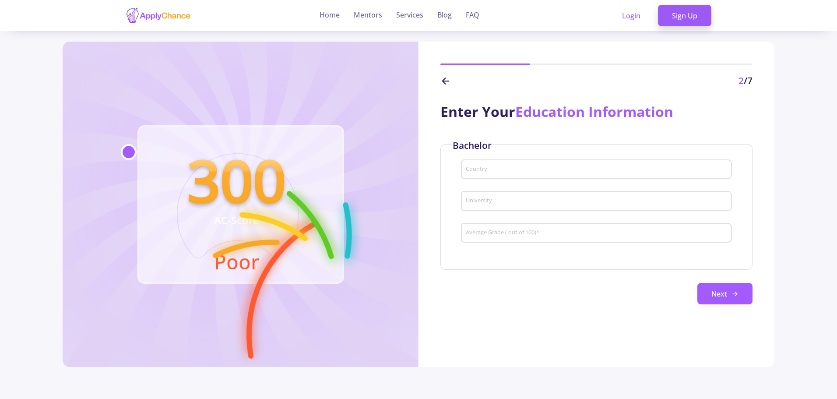
click at [505, 165] on div "Country" at bounding box center [596, 167] width 262 height 23
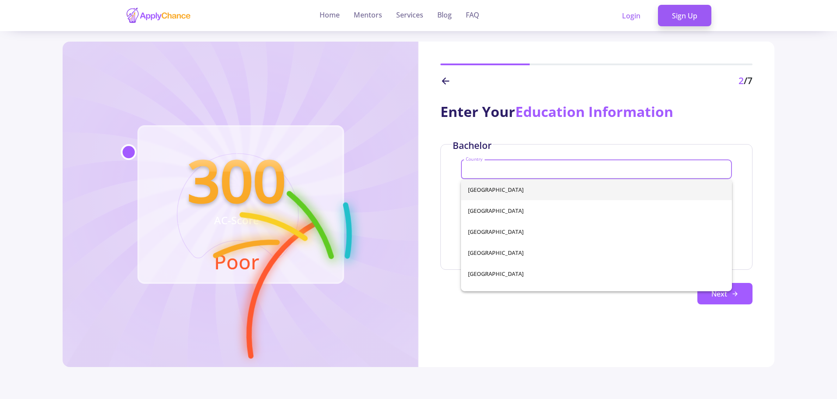
click at [506, 171] on input "Country" at bounding box center [597, 170] width 264 height 8
click at [488, 206] on span "[GEOGRAPHIC_DATA]" at bounding box center [596, 210] width 257 height 21
type input "[GEOGRAPHIC_DATA]"
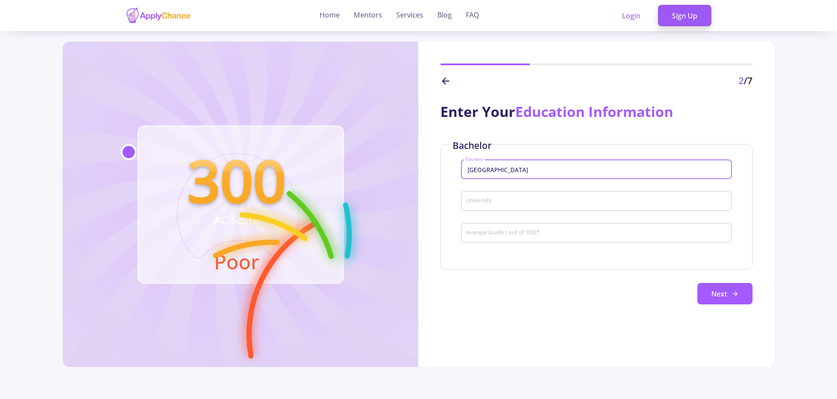
click at [488, 206] on div "University" at bounding box center [596, 199] width 262 height 23
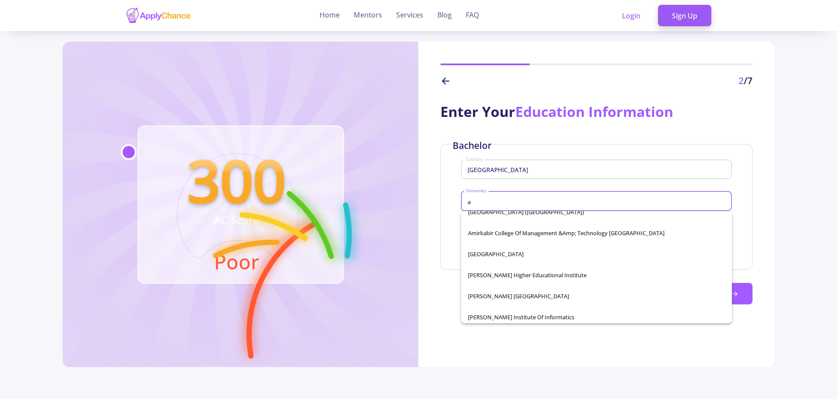
scroll to position [744, 0]
click at [520, 255] on span "[GEOGRAPHIC_DATA]" at bounding box center [596, 254] width 257 height 21
type input "[GEOGRAPHIC_DATA]"
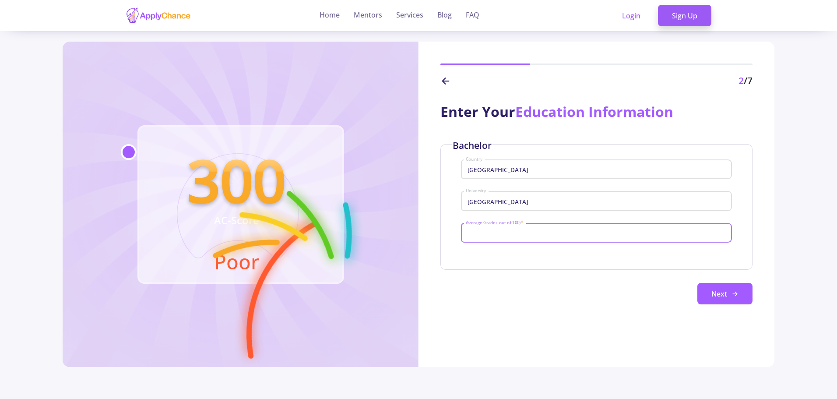
click at [537, 234] on input "Average Grade ( out of 100) *" at bounding box center [597, 233] width 264 height 8
type input "60"
click at [702, 287] on button "Next" at bounding box center [724, 294] width 55 height 22
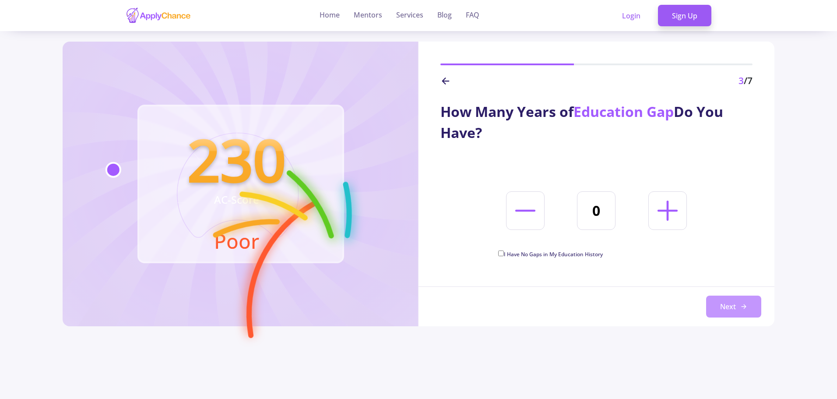
click at [730, 299] on button "Next" at bounding box center [733, 306] width 55 height 22
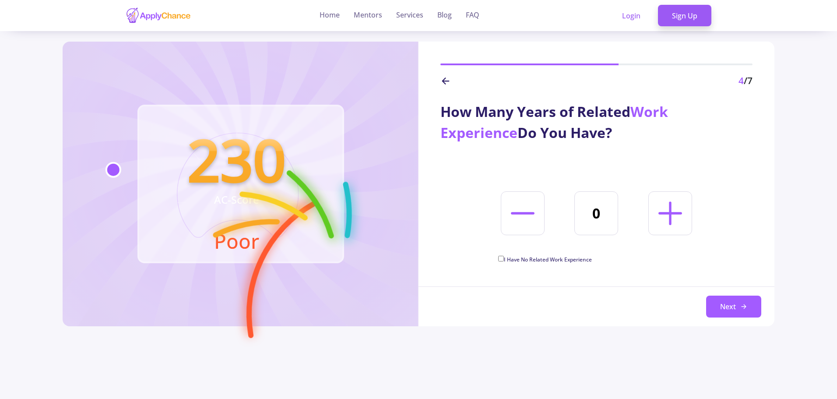
click at [730, 299] on button "Next" at bounding box center [733, 306] width 55 height 22
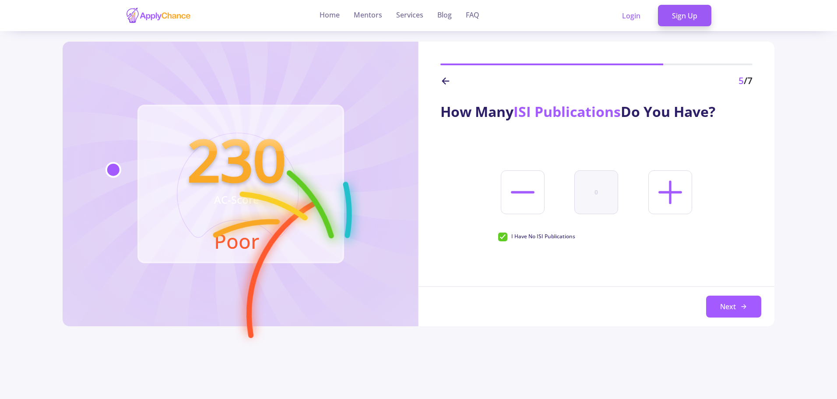
click at [730, 299] on button "Next" at bounding box center [733, 306] width 55 height 22
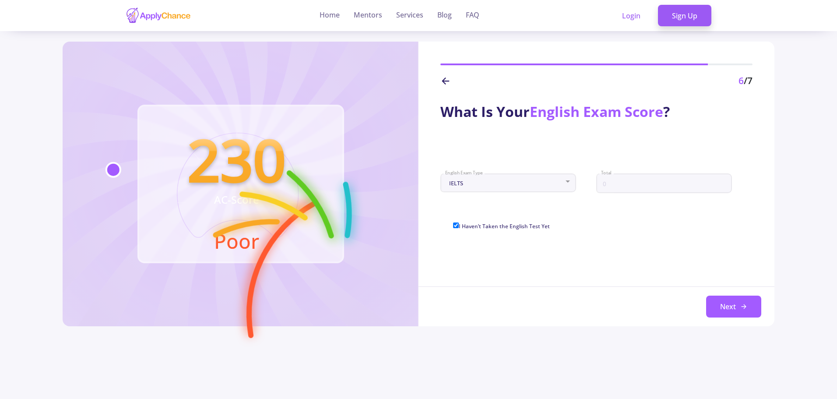
click at [730, 299] on button "Next" at bounding box center [733, 306] width 55 height 22
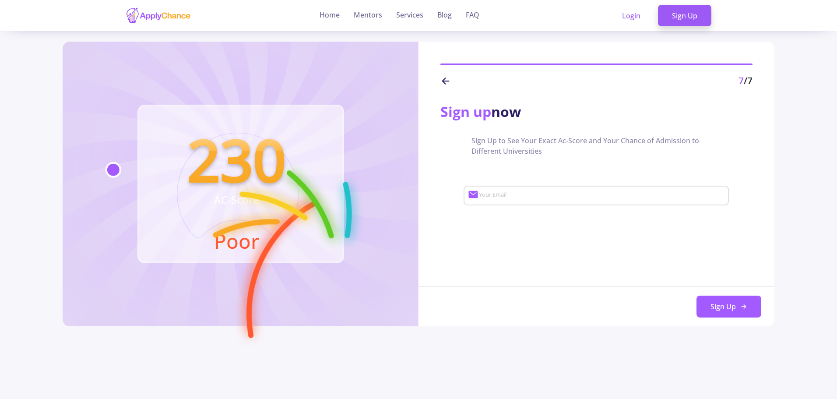
click at [573, 196] on input "Your Email" at bounding box center [602, 196] width 249 height 8
drag, startPoint x: 516, startPoint y: 191, endPoint x: 506, endPoint y: 193, distance: 9.7
click at [506, 193] on div "[EMAIL_ADDRESS][DOMAIN_NAME] Your Email" at bounding box center [601, 193] width 246 height 23
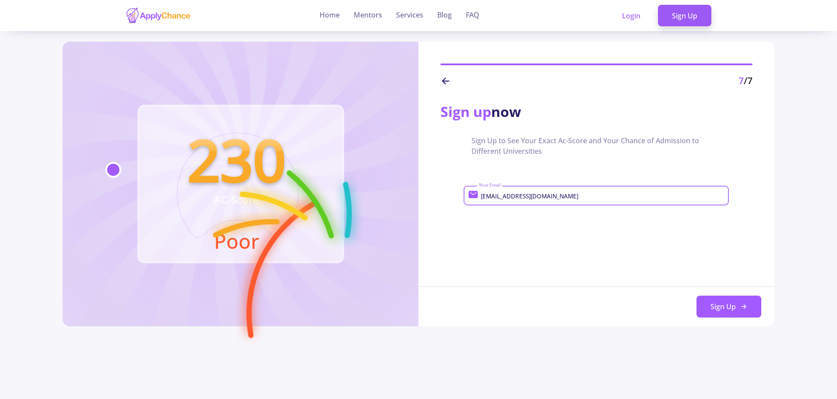
drag, startPoint x: 495, startPoint y: 195, endPoint x: 500, endPoint y: 196, distance: 5.8
click at [500, 196] on input "[EMAIL_ADDRESS][DOMAIN_NAME]" at bounding box center [602, 196] width 249 height 8
drag, startPoint x: 511, startPoint y: 193, endPoint x: 522, endPoint y: 194, distance: 11.0
click at [522, 194] on input "[EMAIL_ADDRESS][DOMAIN_NAME]" at bounding box center [602, 196] width 249 height 8
type input "[EMAIL_ADDRESS][DOMAIN_NAME]"
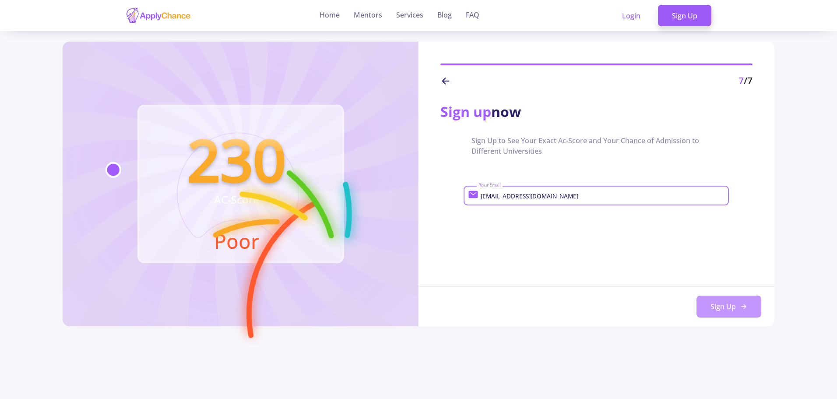
click at [721, 304] on button "Sign Up" at bounding box center [728, 306] width 65 height 22
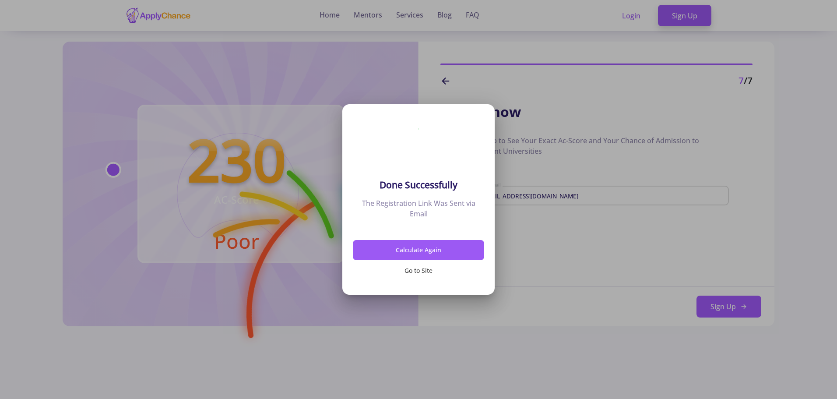
click at [440, 266] on button "Go to Site" at bounding box center [418, 270] width 131 height 21
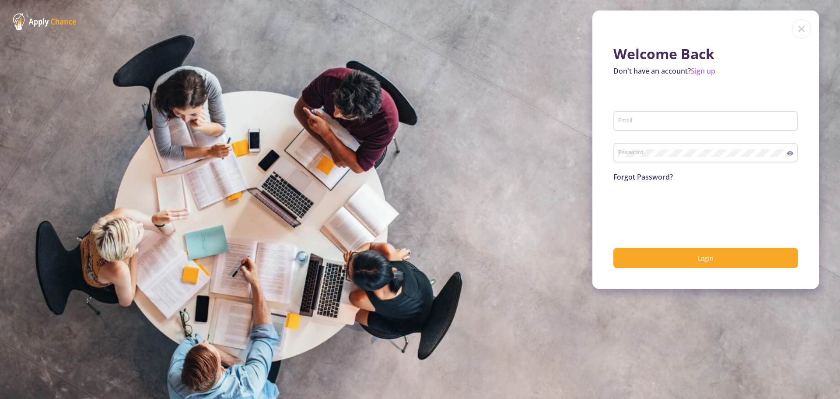
click at [657, 128] on div "Email" at bounding box center [706, 119] width 176 height 23
click at [656, 124] on input "Email" at bounding box center [707, 121] width 179 height 8
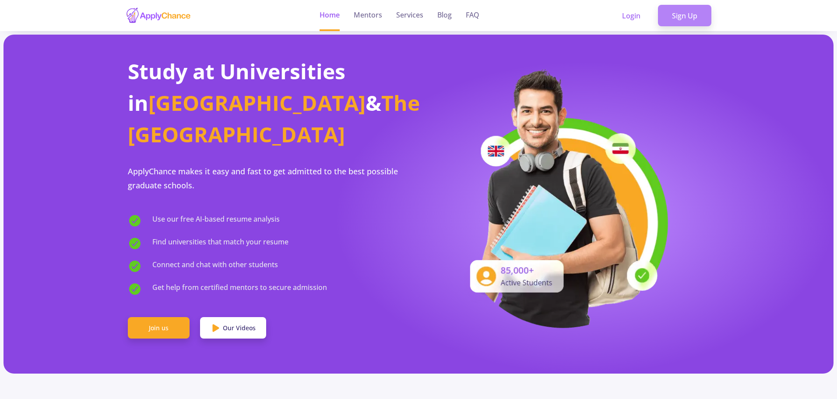
click at [684, 17] on link "Sign Up" at bounding box center [684, 16] width 53 height 22
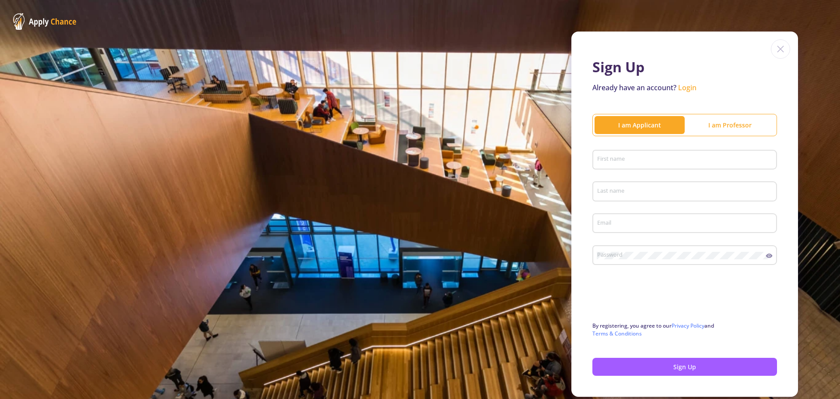
click at [633, 152] on div "First name" at bounding box center [685, 158] width 176 height 23
click at [624, 167] on div "First name" at bounding box center [685, 158] width 176 height 23
type input "reza"
click at [648, 190] on input "Last name" at bounding box center [686, 192] width 179 height 8
type input "abasabadi"
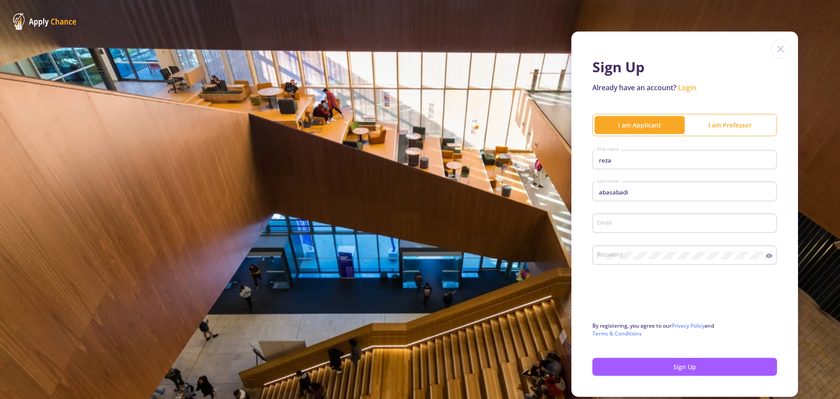
click at [615, 228] on div "Email" at bounding box center [685, 221] width 176 height 23
type input "[EMAIL_ADDRESS][DOMAIN_NAME]"
click at [697, 261] on div "Password" at bounding box center [681, 253] width 169 height 23
click at [664, 370] on button "Sign Up" at bounding box center [685, 367] width 185 height 18
click at [667, 367] on button "Sign Up" at bounding box center [685, 367] width 185 height 18
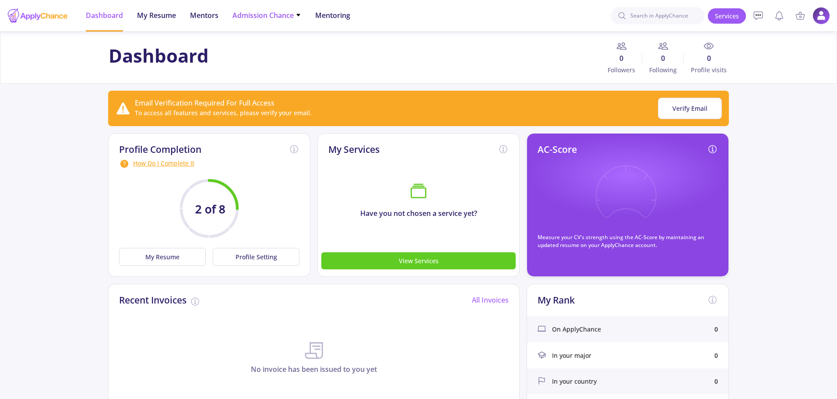
click at [291, 14] on span "Admission Chance" at bounding box center [266, 15] width 69 height 11
click at [302, 49] on link "With Minimum Requirements" at bounding box center [283, 45] width 103 height 16
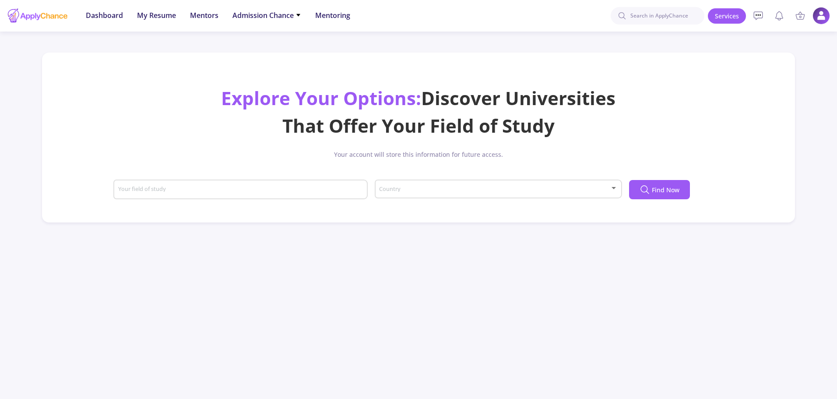
click at [251, 185] on div "Your field of study" at bounding box center [241, 187] width 246 height 23
type input "M"
type input "m"
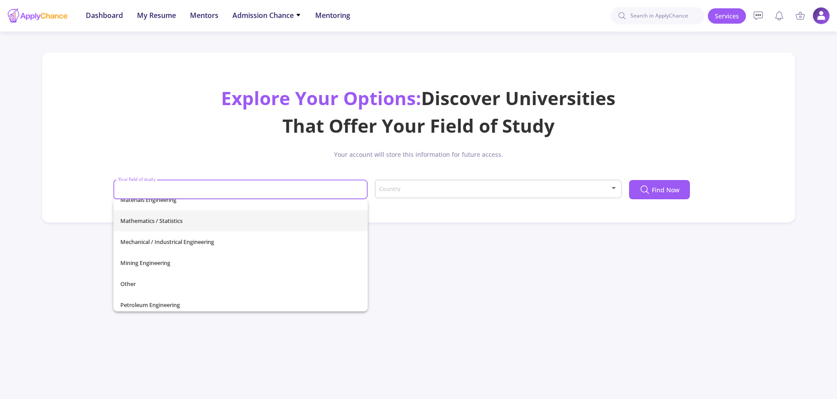
scroll to position [263, 0]
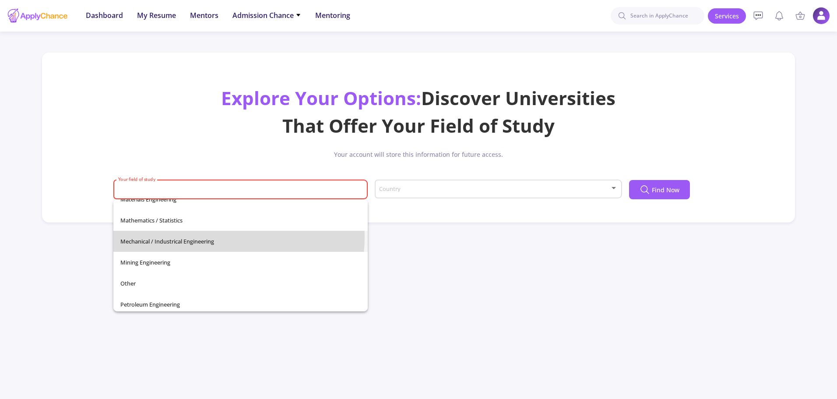
click at [201, 233] on span "Mechanical / Industrical Engineering" at bounding box center [240, 241] width 240 height 21
type input "Mechanical / Industrical Engineering"
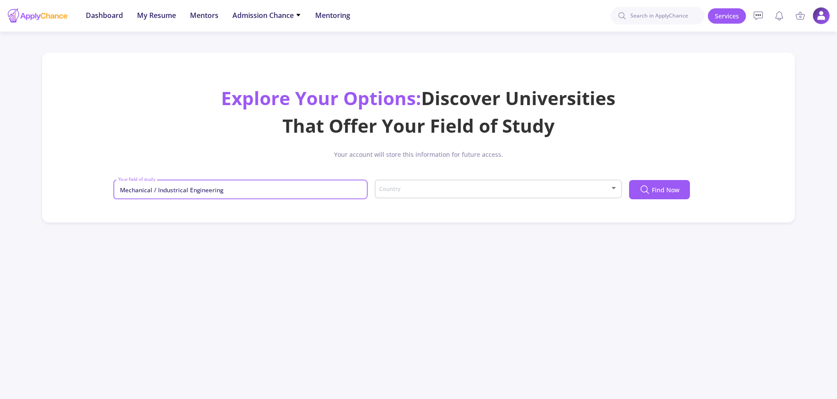
click at [410, 196] on div "Country" at bounding box center [498, 187] width 239 height 22
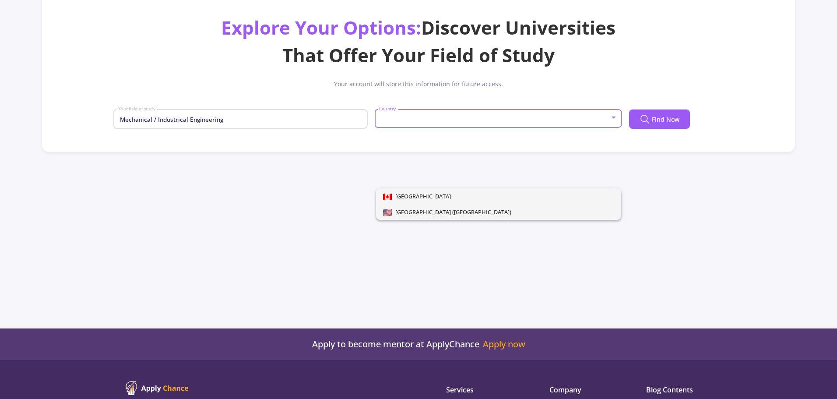
scroll to position [0, 0]
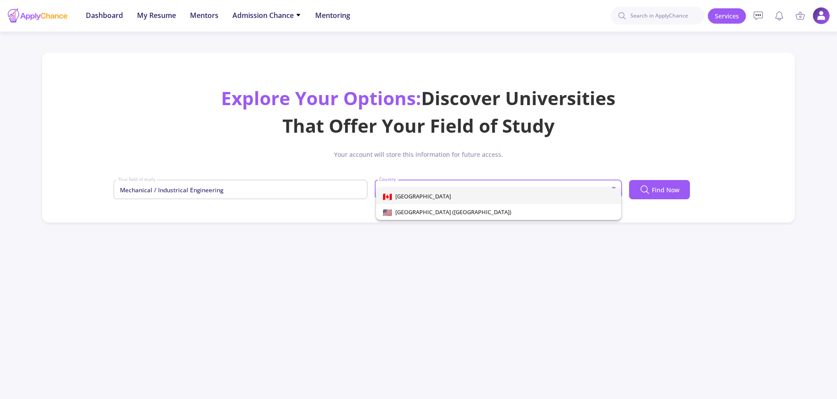
click at [377, 170] on div at bounding box center [418, 199] width 837 height 399
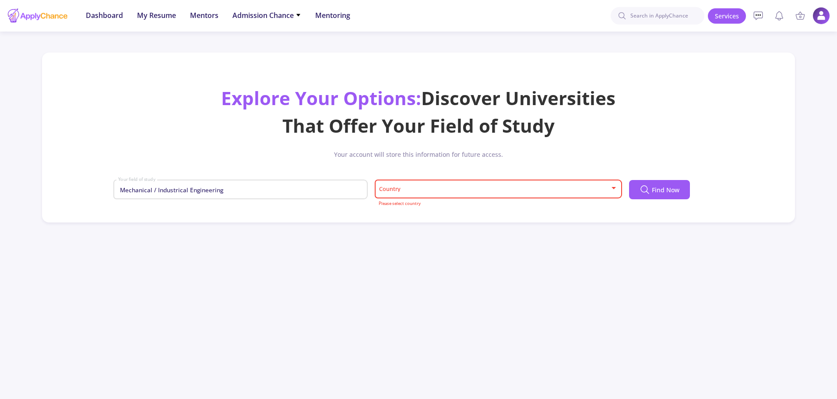
click at [442, 190] on span at bounding box center [495, 189] width 229 height 6
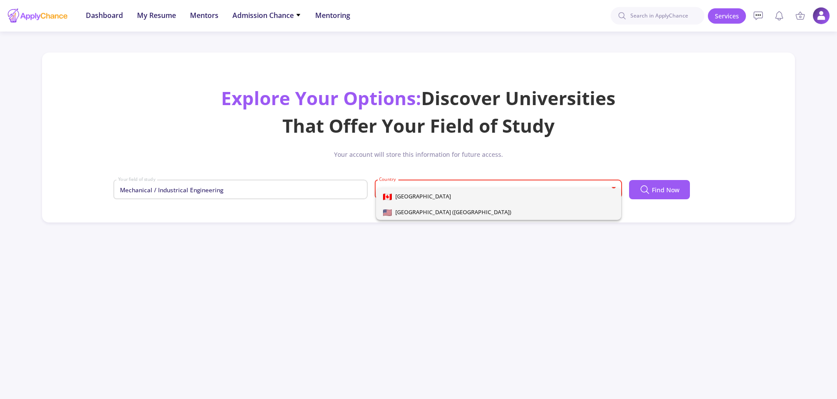
click at [430, 212] on span "[GEOGRAPHIC_DATA] ([GEOGRAPHIC_DATA])" at bounding box center [451, 212] width 119 height 8
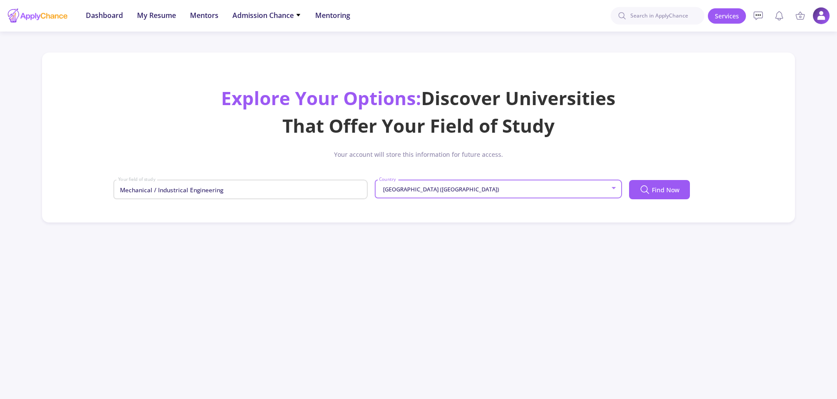
click at [429, 193] on div "[GEOGRAPHIC_DATA] ([GEOGRAPHIC_DATA]) Country" at bounding box center [498, 187] width 239 height 22
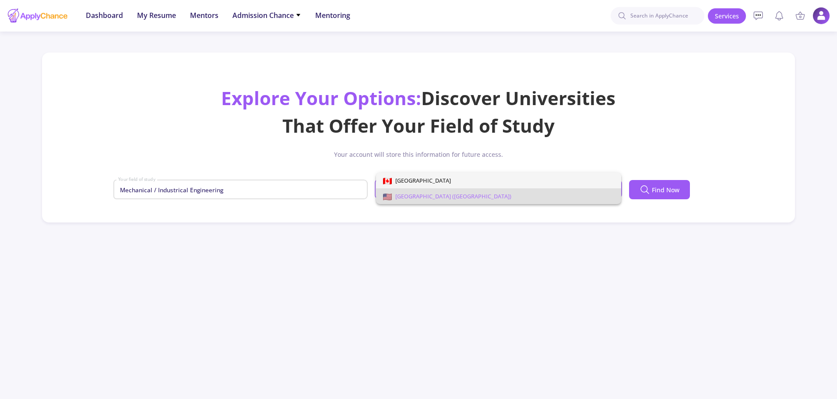
click at [431, 179] on span "[GEOGRAPHIC_DATA]" at bounding box center [498, 180] width 231 height 16
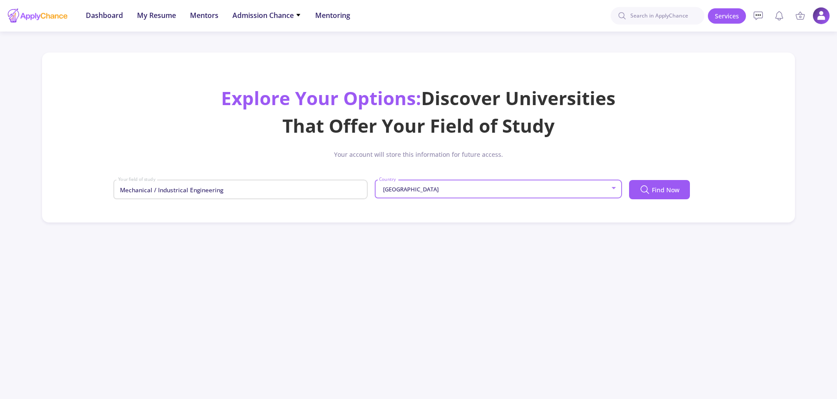
click at [416, 187] on div "[GEOGRAPHIC_DATA]" at bounding box center [494, 189] width 231 height 7
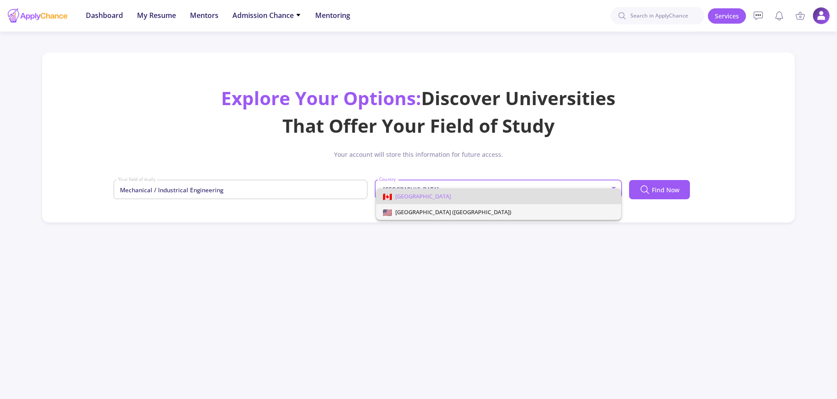
click at [401, 207] on span "[GEOGRAPHIC_DATA] ([GEOGRAPHIC_DATA])" at bounding box center [498, 212] width 231 height 16
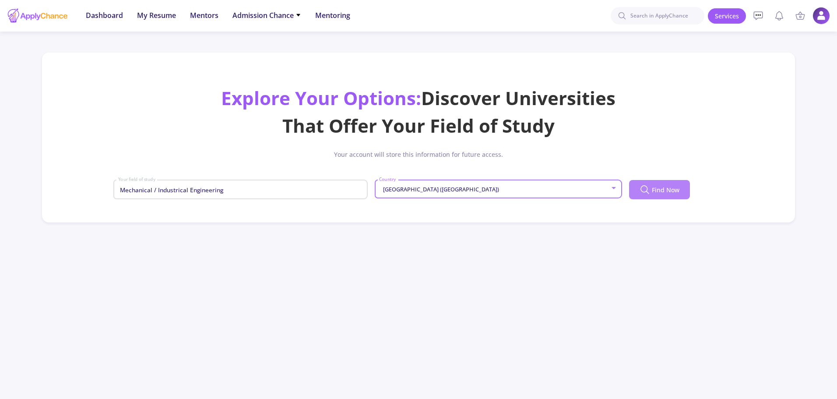
click at [667, 193] on span "Find Now" at bounding box center [666, 189] width 28 height 9
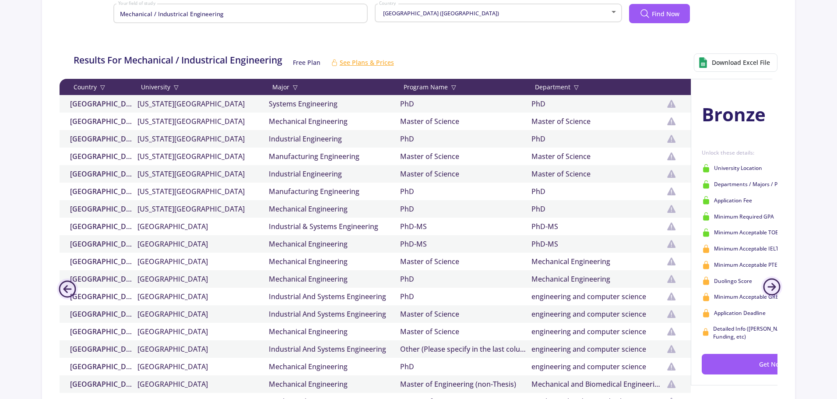
scroll to position [44, 0]
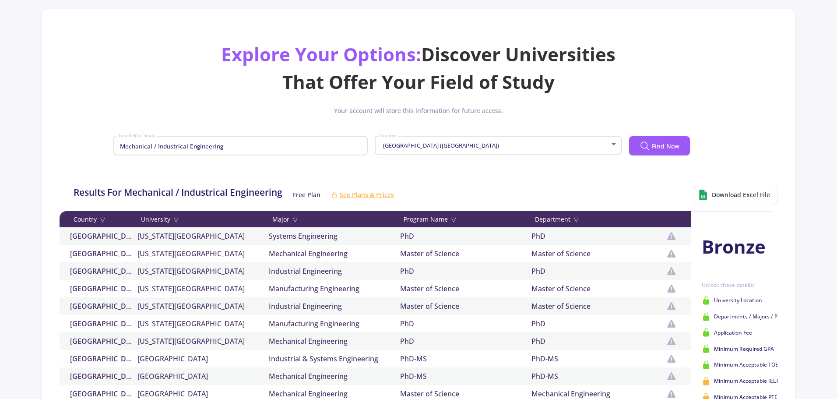
click at [530, 153] on div "[GEOGRAPHIC_DATA] ([GEOGRAPHIC_DATA]) Country" at bounding box center [498, 144] width 239 height 22
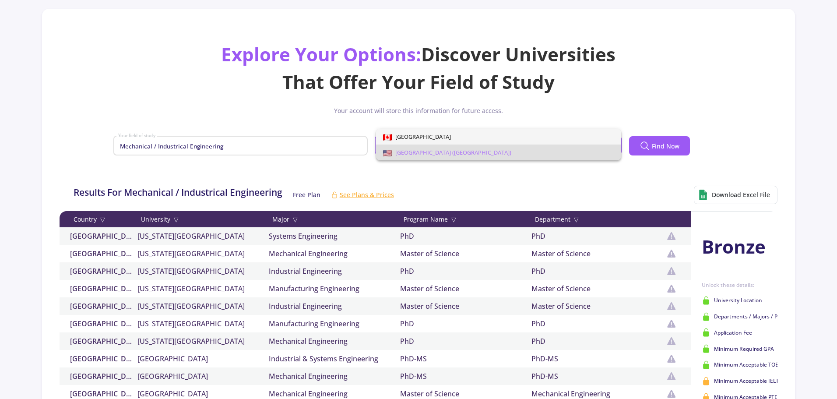
click at [492, 140] on span "[GEOGRAPHIC_DATA]" at bounding box center [498, 137] width 231 height 16
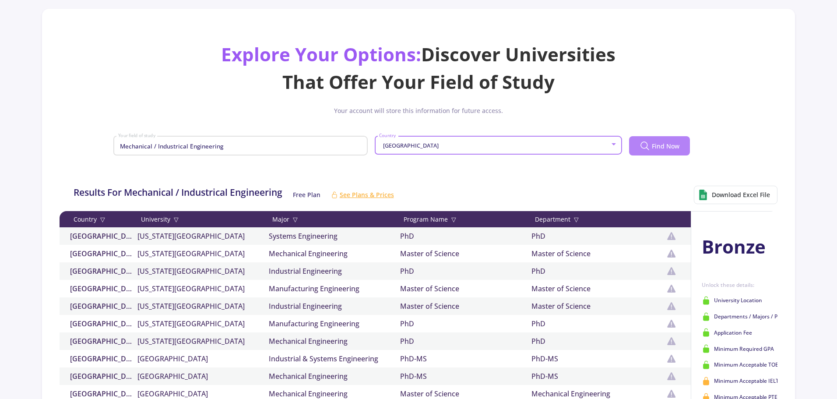
click at [660, 146] on span "Find Now" at bounding box center [666, 145] width 28 height 9
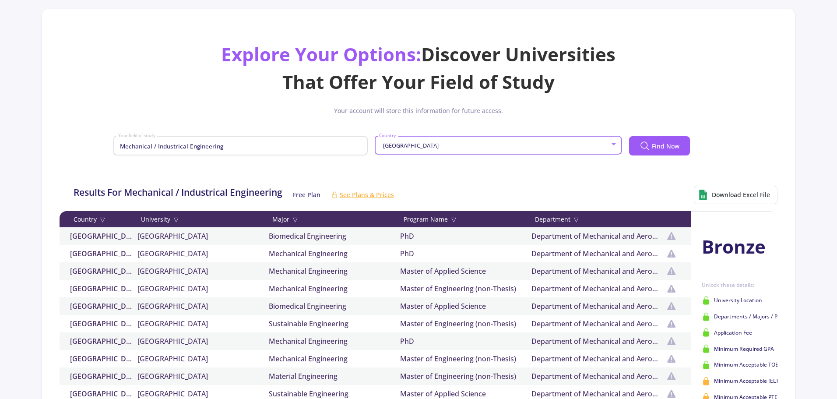
click at [503, 147] on div "[GEOGRAPHIC_DATA]" at bounding box center [494, 145] width 231 height 7
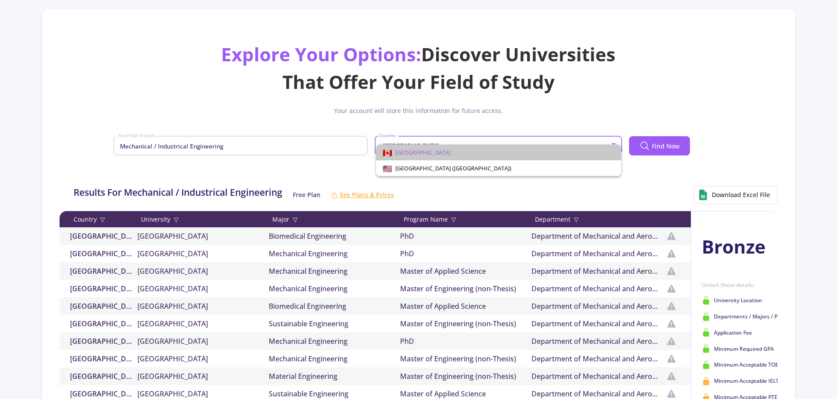
click at [483, 147] on span "[GEOGRAPHIC_DATA]" at bounding box center [498, 152] width 231 height 16
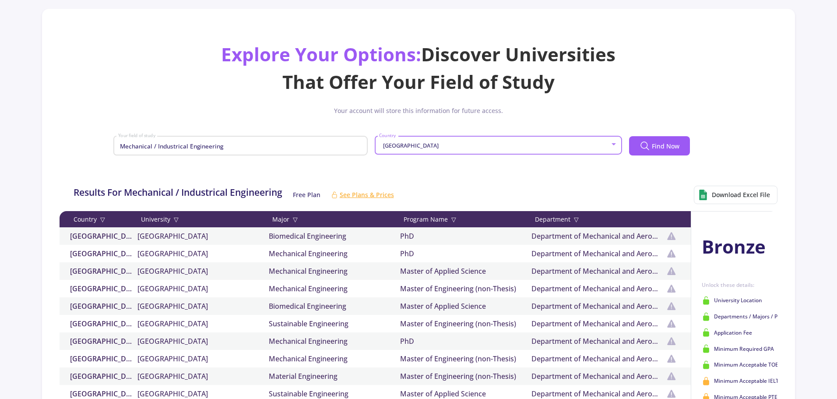
click at [482, 146] on div "[GEOGRAPHIC_DATA]" at bounding box center [494, 145] width 231 height 7
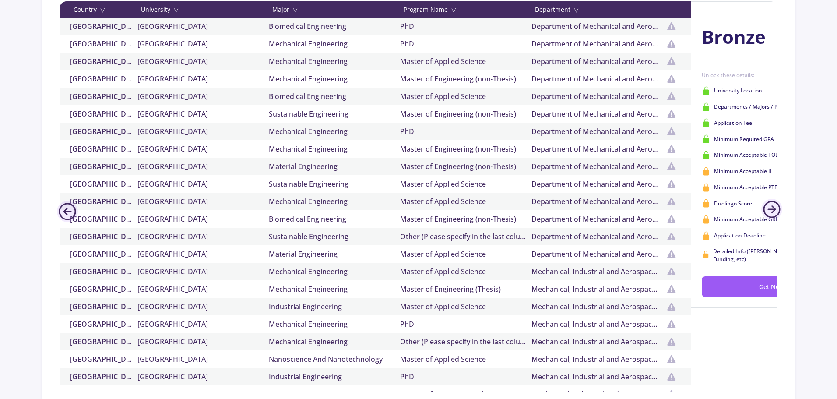
scroll to position [263, 0]
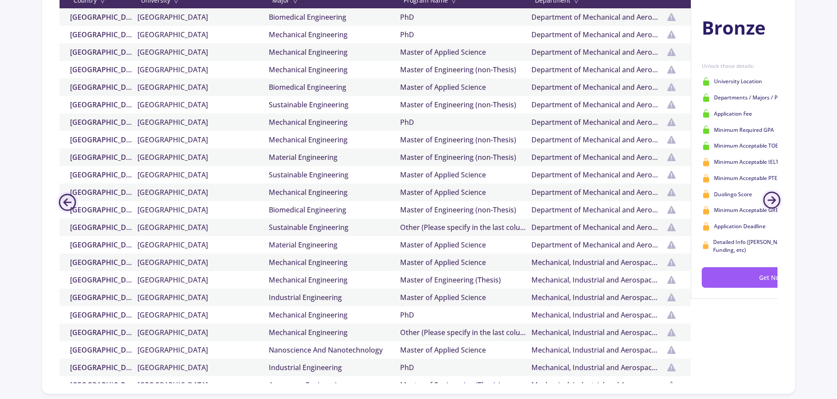
click at [673, 212] on div at bounding box center [418, 199] width 837 height 399
drag, startPoint x: 482, startPoint y: 382, endPoint x: 490, endPoint y: 383, distance: 8.0
click at [490, 383] on div "Country ▽ University ▽ Major ▽ Program Name ▽ Department ▽ [GEOGRAPHIC_DATA] [G…" at bounding box center [419, 187] width 718 height 391
click at [775, 207] on icon at bounding box center [771, 199] width 21 height 21
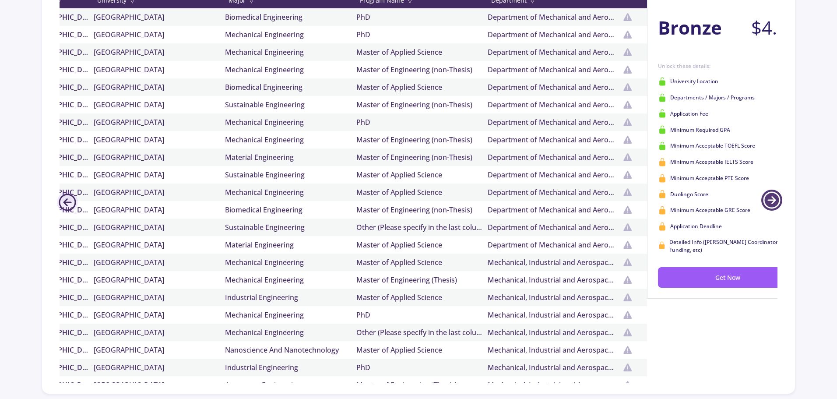
click at [775, 207] on icon at bounding box center [771, 199] width 21 height 21
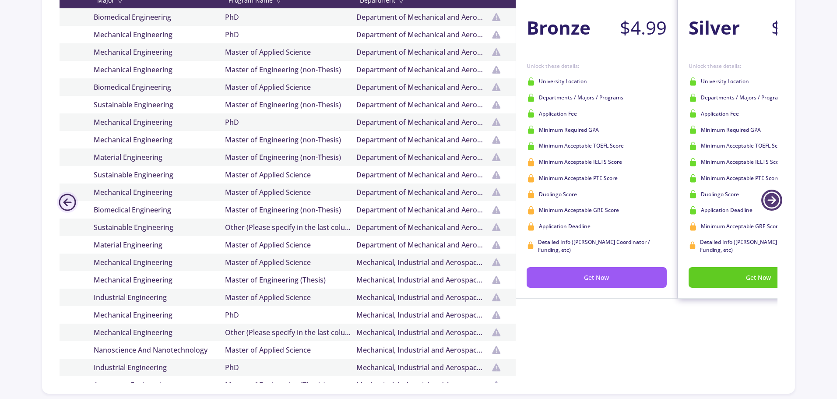
click at [775, 207] on icon at bounding box center [771, 199] width 21 height 21
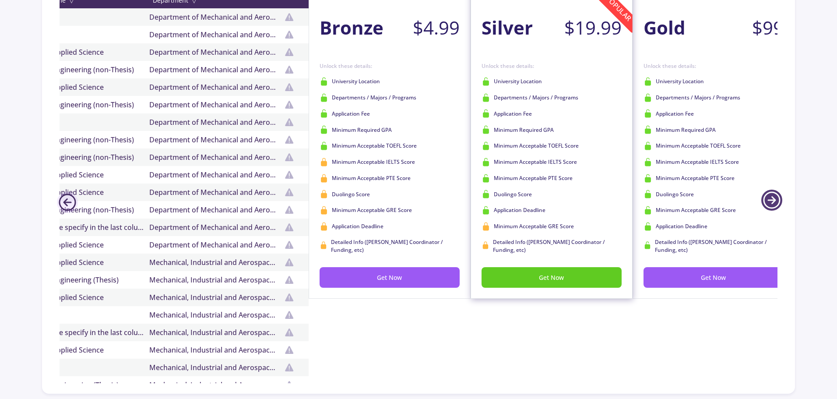
scroll to position [0, 403]
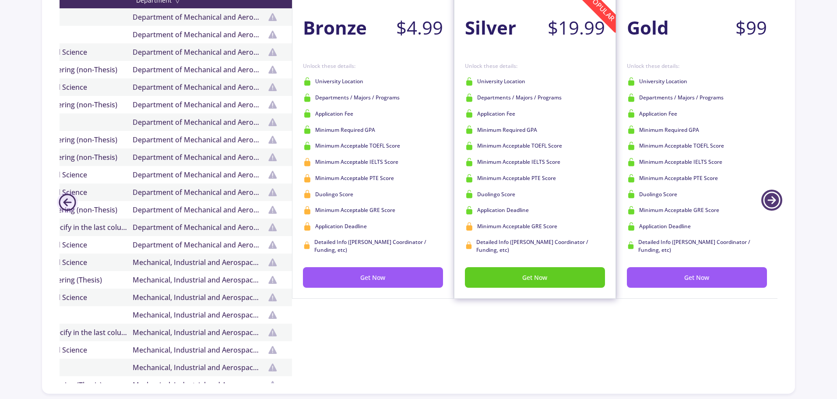
click at [775, 207] on icon at bounding box center [771, 199] width 21 height 21
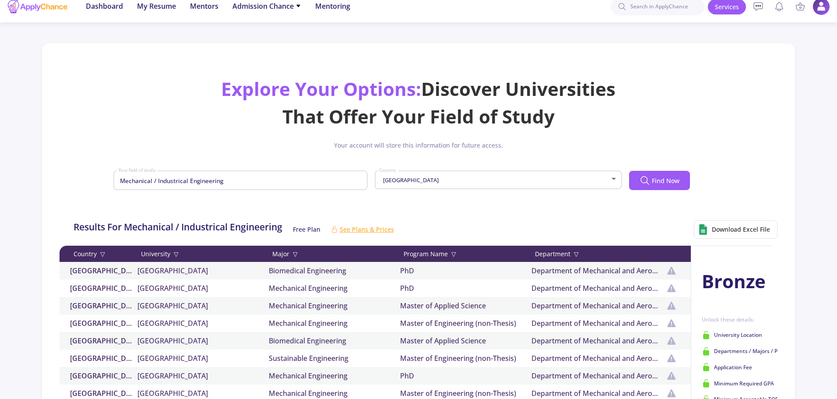
scroll to position [0, 0]
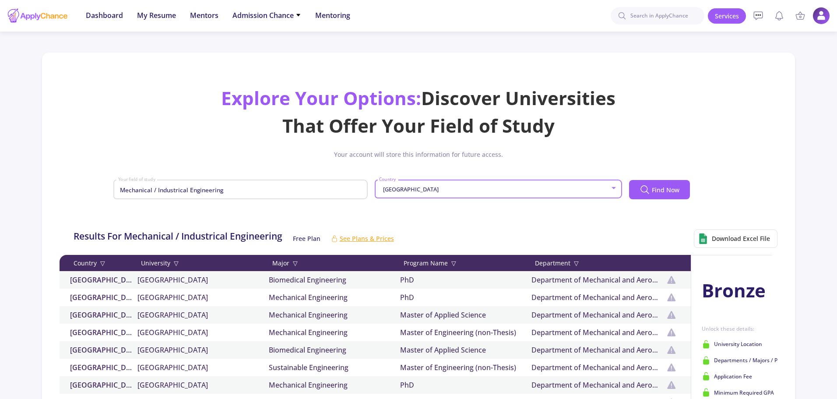
click at [476, 192] on div "[GEOGRAPHIC_DATA]" at bounding box center [494, 189] width 231 height 7
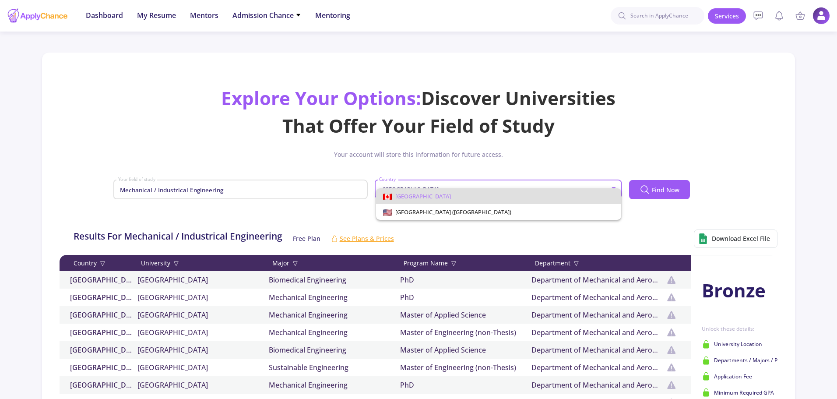
click at [472, 181] on div at bounding box center [418, 199] width 837 height 399
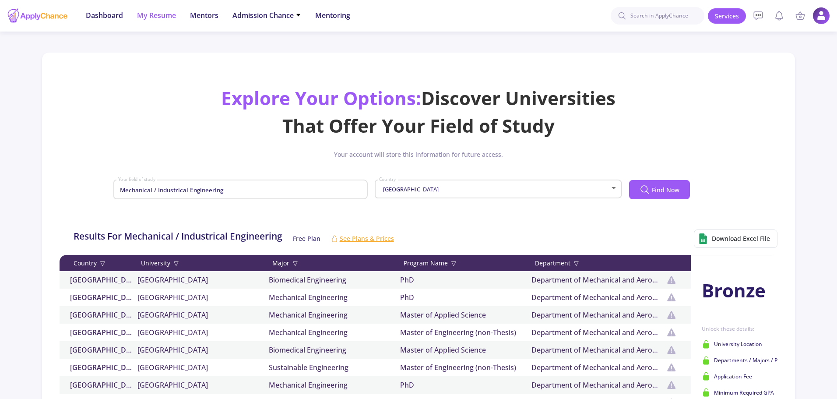
click at [144, 11] on span "My Resume" at bounding box center [156, 15] width 39 height 11
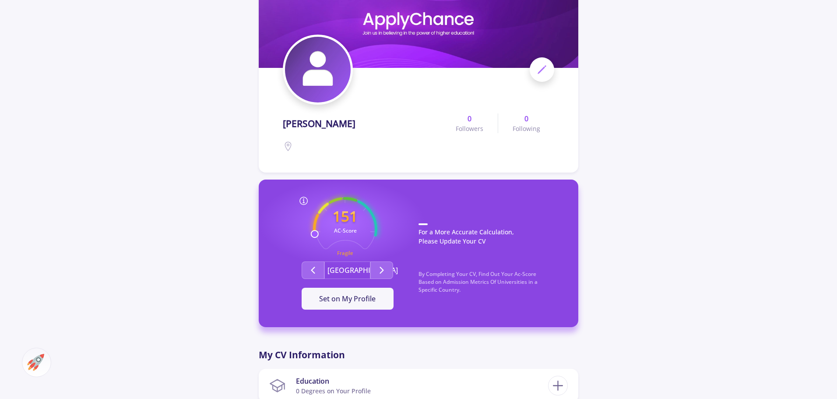
scroll to position [88, 0]
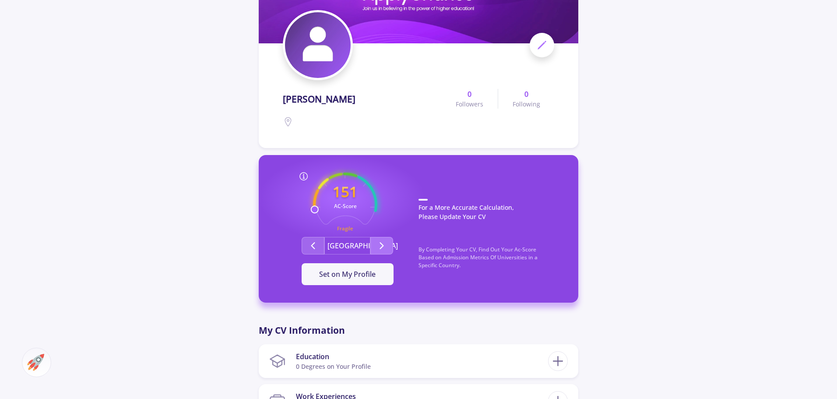
click at [381, 241] on icon "Second group" at bounding box center [381, 245] width 11 height 11
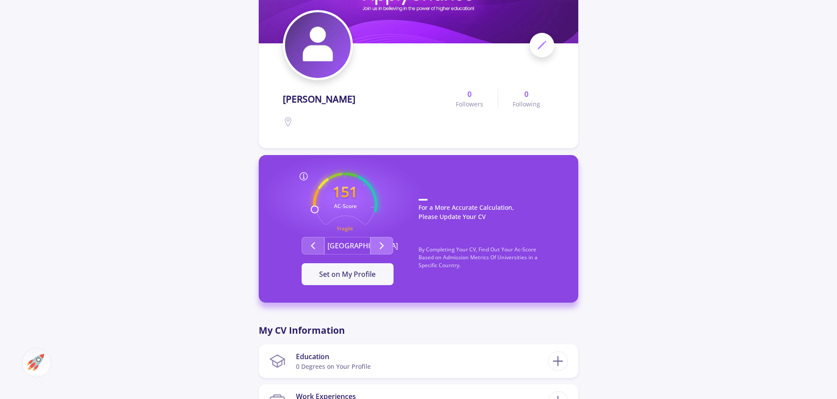
click at [381, 241] on icon "Second group" at bounding box center [381, 245] width 11 height 11
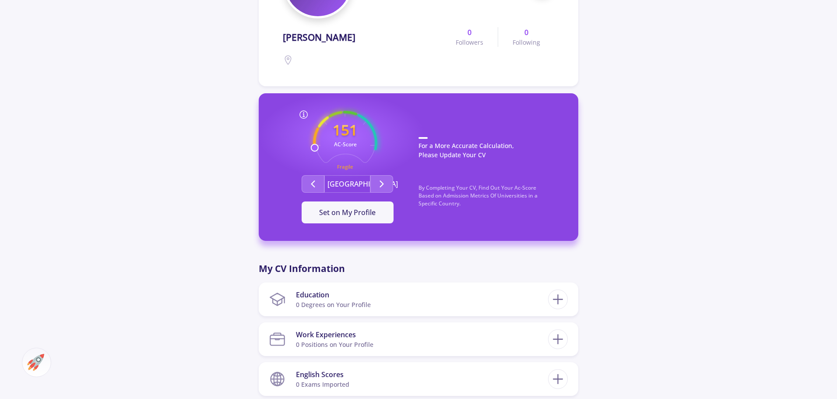
scroll to position [219, 0]
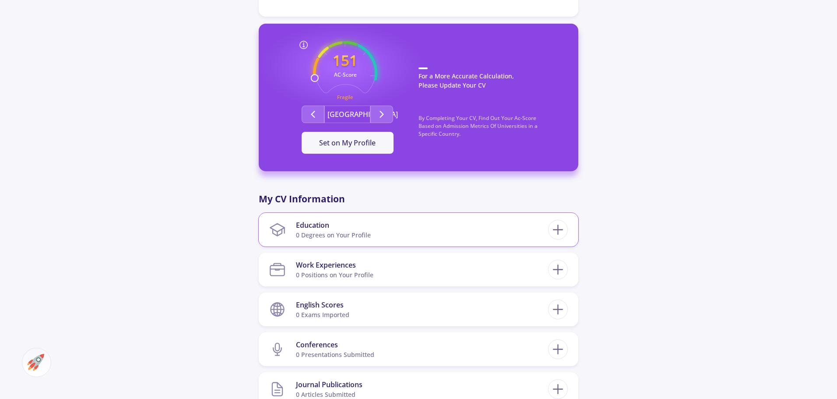
click at [379, 229] on section "Education 0 Degrees on Your Profile" at bounding box center [408, 229] width 279 height 27
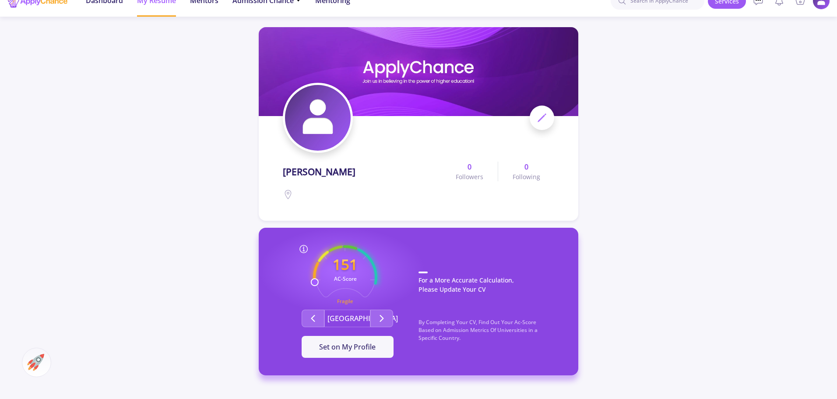
scroll to position [0, 0]
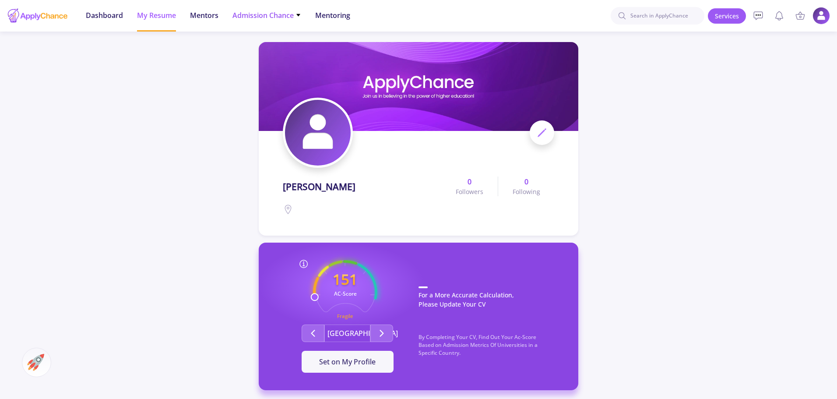
click at [246, 15] on span "Admission Chance" at bounding box center [266, 15] width 69 height 11
click at [255, 42] on link "With Minimum Requirements" at bounding box center [283, 45] width 103 height 16
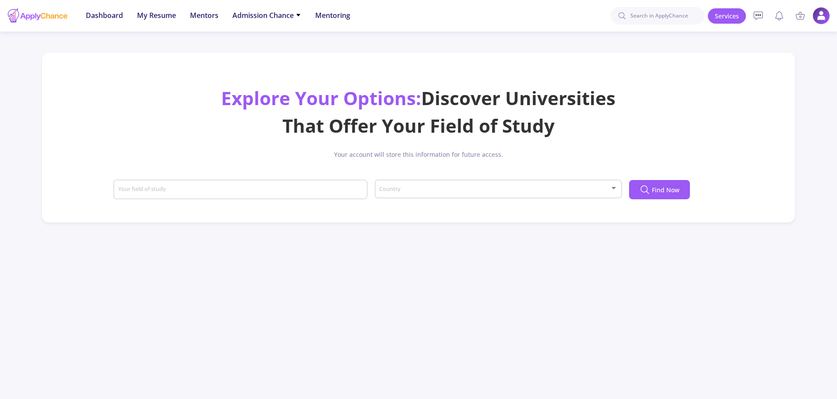
click at [404, 182] on div "Country" at bounding box center [498, 187] width 239 height 22
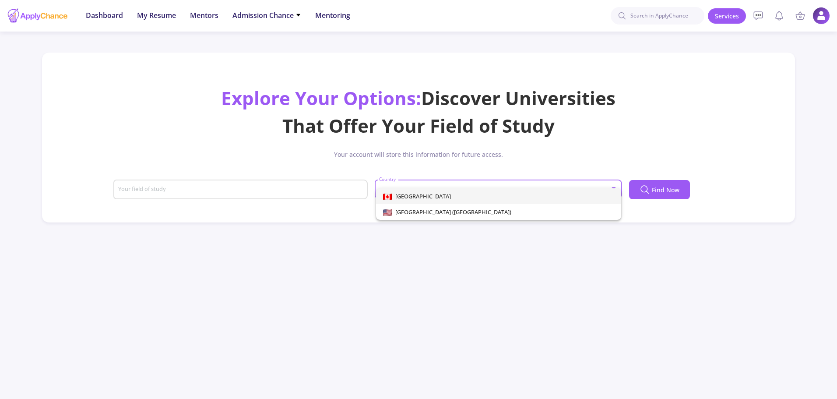
click at [404, 182] on div "[GEOGRAPHIC_DATA] [GEOGRAPHIC_DATA] ([GEOGRAPHIC_DATA])" at bounding box center [491, 201] width 239 height 38
click at [273, 25] on div at bounding box center [418, 199] width 837 height 399
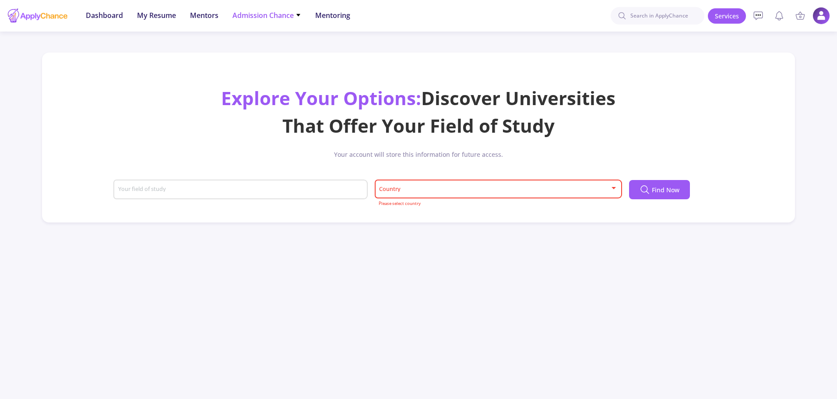
click at [270, 20] on span "Admission Chance" at bounding box center [266, 15] width 69 height 11
click at [281, 60] on link "Only My Chance of Admission" at bounding box center [283, 61] width 103 height 16
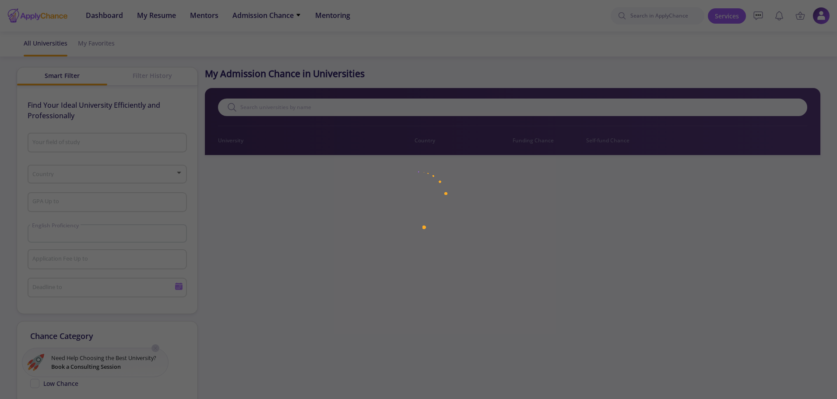
click at [407, 179] on app-root "Dashboard My Resume Services Mentors Admission Chance With Minimum Requirements…" at bounding box center [418, 381] width 837 height 763
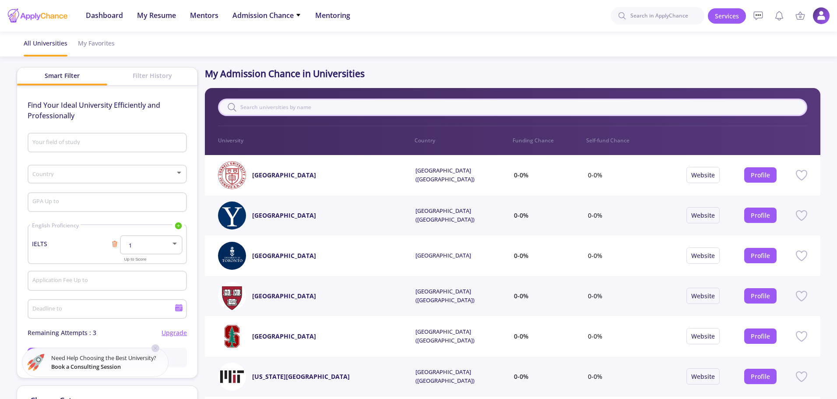
click at [351, 111] on input "text" at bounding box center [512, 107] width 589 height 18
click at [100, 149] on div "Your field of study" at bounding box center [107, 141] width 151 height 23
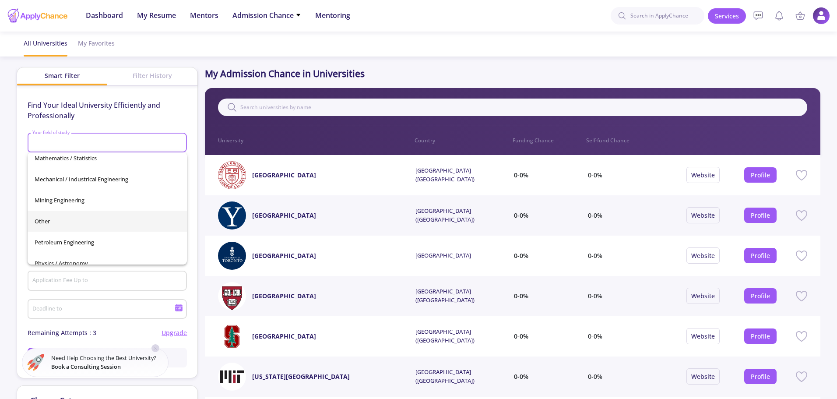
scroll to position [264, 0]
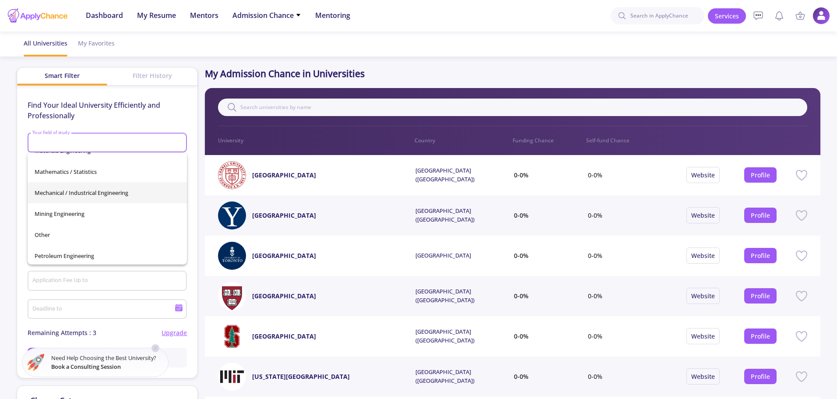
click at [119, 190] on span "Mechanical / Industrical Engineering" at bounding box center [107, 192] width 145 height 21
type input "Mechanical / Industrical Engineering"
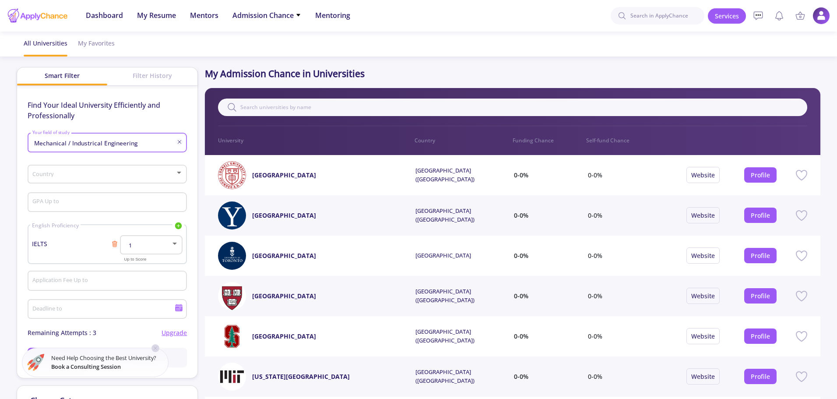
click at [113, 176] on span at bounding box center [104, 174] width 141 height 6
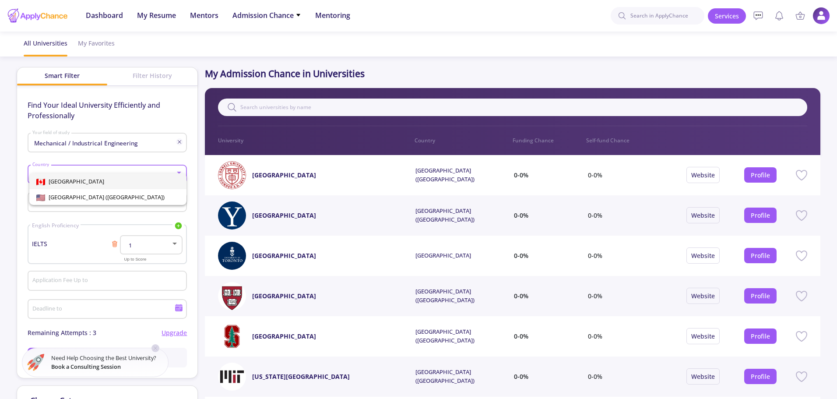
click at [96, 175] on span "[GEOGRAPHIC_DATA]" at bounding box center [107, 181] width 143 height 16
click at [77, 203] on input "GPA Up to" at bounding box center [108, 203] width 153 height 8
click at [51, 235] on div "English Proficiency IELTS TOEFL Duolingo PTE IELTS 1 Up to Score" at bounding box center [107, 244] width 159 height 40
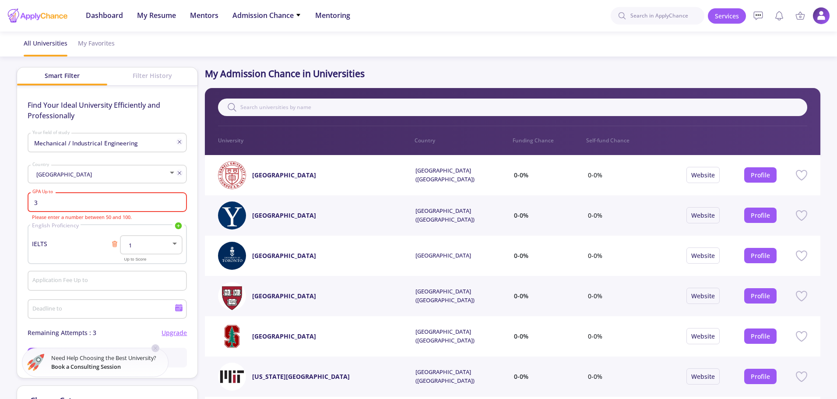
click at [65, 245] on span "IELTS" at bounding box center [71, 243] width 79 height 9
drag, startPoint x: 58, startPoint y: 207, endPoint x: 33, endPoint y: 206, distance: 25.0
click at [33, 206] on div "3 GPA Up to" at bounding box center [107, 200] width 151 height 23
click at [35, 204] on input "3" at bounding box center [108, 203] width 153 height 8
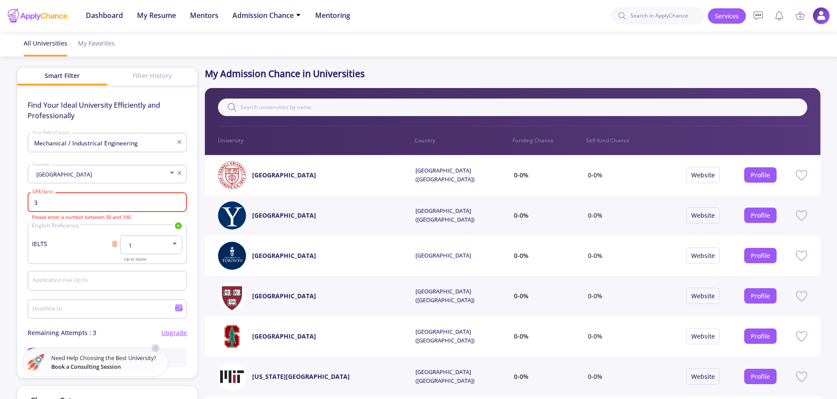
click at [35, 204] on input "3" at bounding box center [108, 203] width 153 height 8
type input "60"
click at [149, 241] on div "1" at bounding box center [151, 243] width 54 height 22
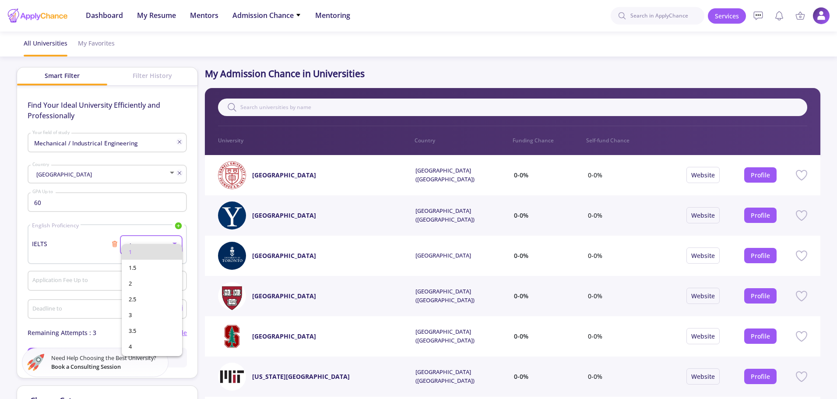
click at [51, 239] on div at bounding box center [418, 199] width 837 height 399
click at [47, 240] on span "IELTS" at bounding box center [71, 243] width 79 height 9
click at [46, 241] on span "IELTS" at bounding box center [71, 243] width 79 height 9
click at [47, 241] on span "IELTS" at bounding box center [71, 243] width 79 height 9
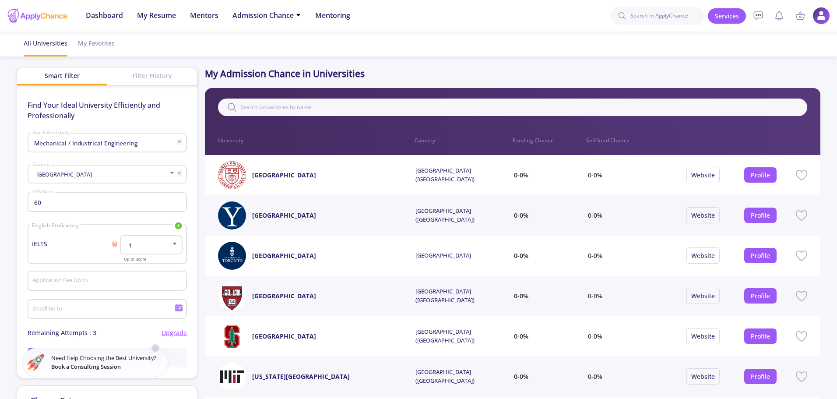
click at [150, 249] on div "1" at bounding box center [151, 243] width 54 height 22
click at [134, 302] on span "7" at bounding box center [152, 310] width 46 height 16
click at [79, 284] on input "Application Fee Up to" at bounding box center [108, 281] width 153 height 8
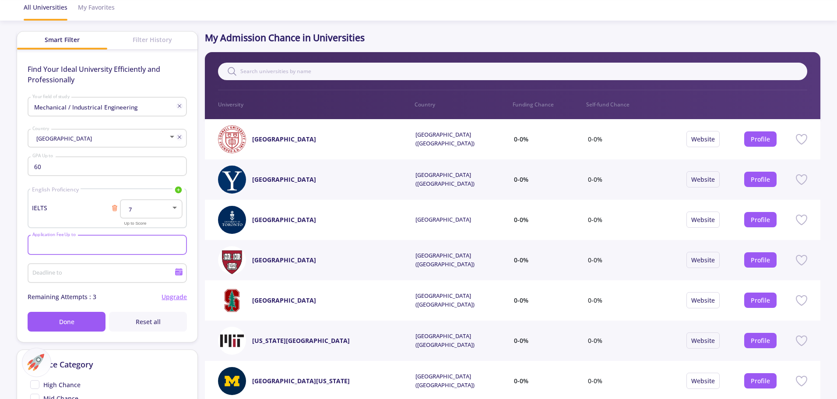
scroll to position [88, 0]
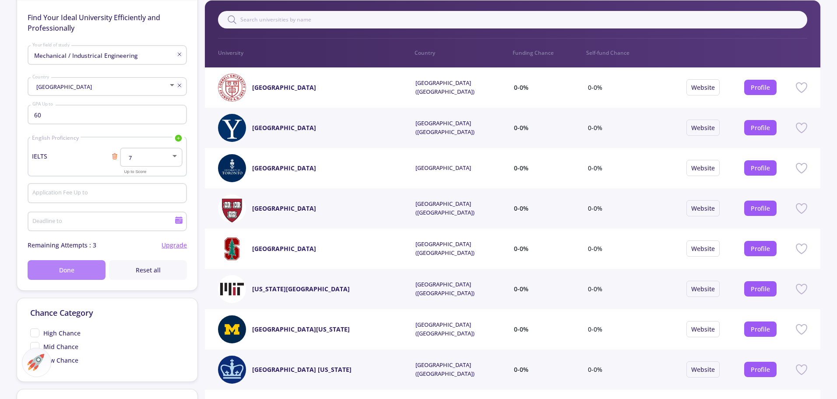
click at [78, 269] on button "Done" at bounding box center [67, 270] width 78 height 20
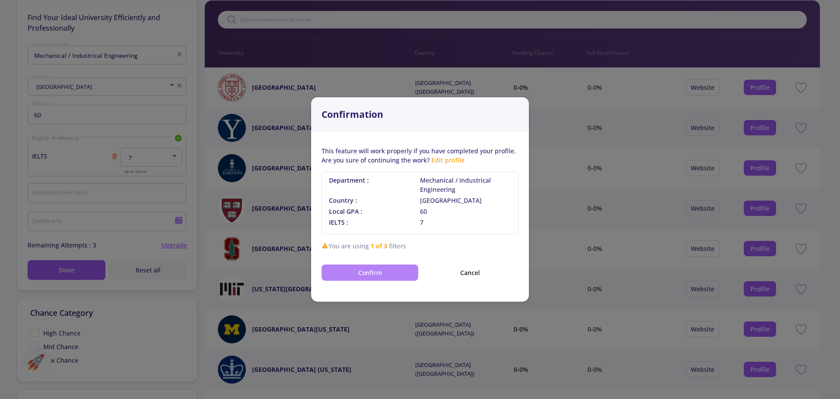
click at [358, 268] on button "Confirm" at bounding box center [370, 272] width 97 height 16
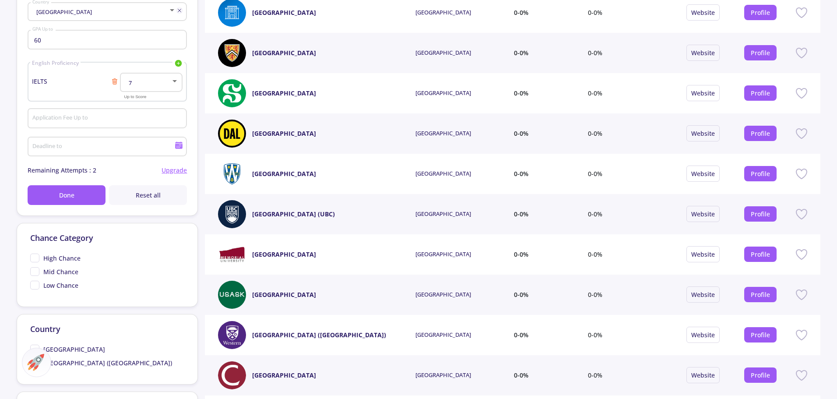
scroll to position [0, 0]
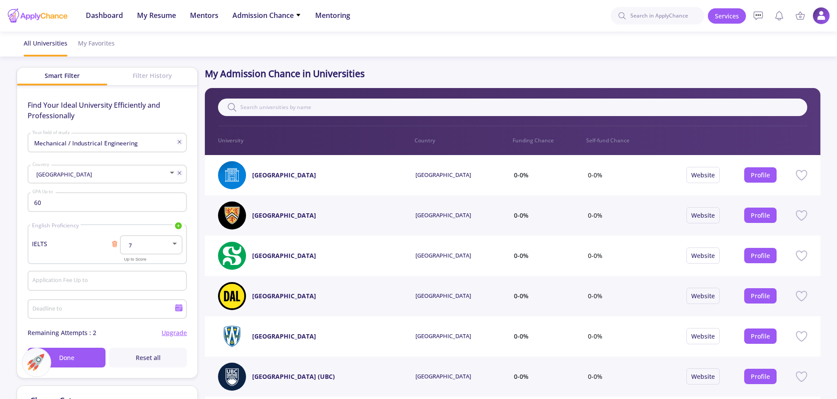
click at [149, 73] on div "Filter History" at bounding box center [152, 75] width 90 height 16
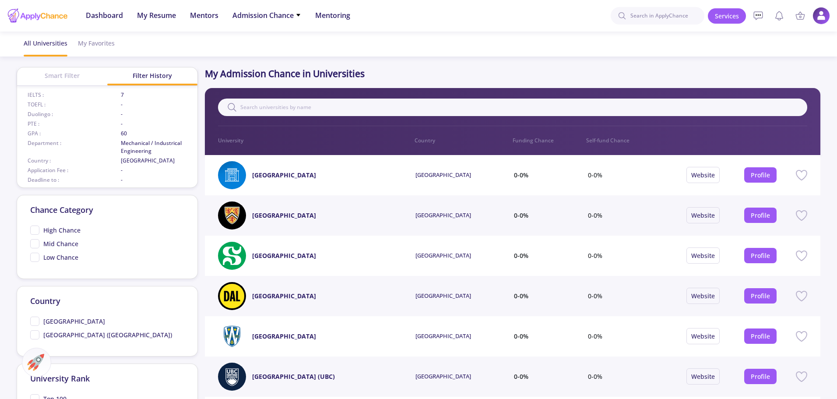
click at [38, 230] on span "High Chance" at bounding box center [55, 229] width 50 height 9
click at [36, 230] on input "High Chance" at bounding box center [33, 228] width 6 height 6
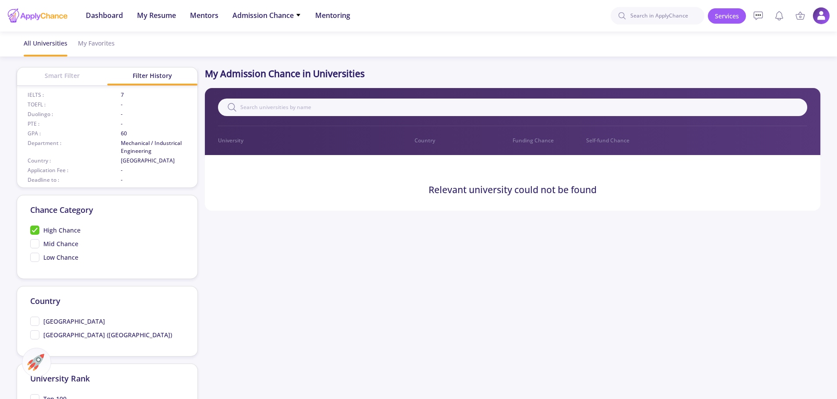
click at [40, 231] on span "High Chance" at bounding box center [55, 229] width 50 height 9
click at [36, 231] on input "High Chance" at bounding box center [33, 228] width 6 height 6
checkbox input "false"
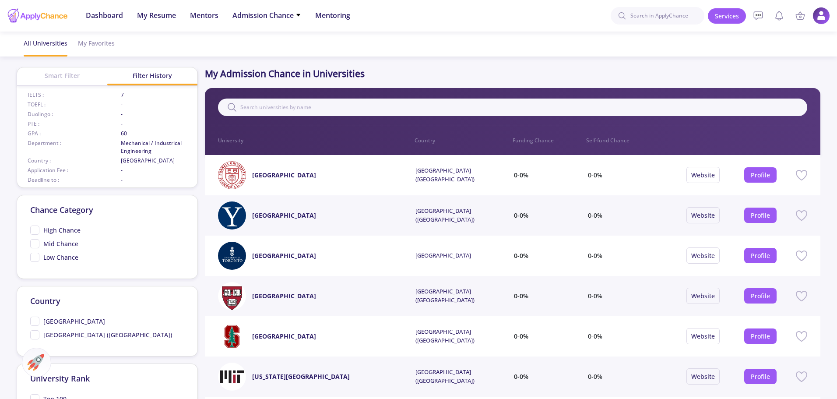
click at [41, 239] on span "Mid Chance" at bounding box center [54, 243] width 48 height 9
click at [36, 239] on input "Mid Chance" at bounding box center [33, 242] width 6 height 6
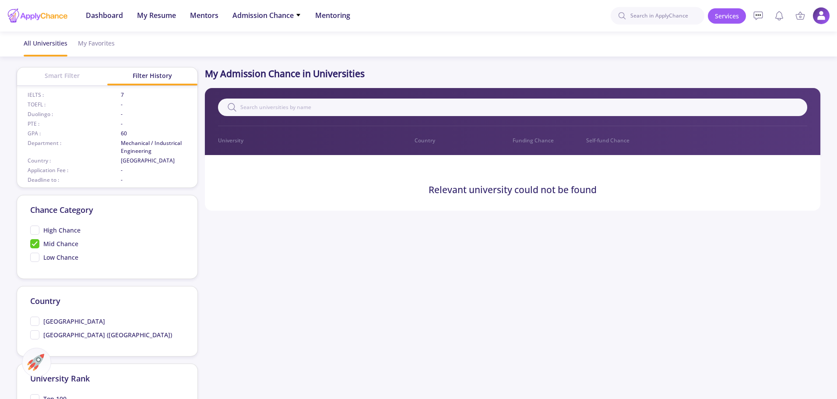
click at [42, 241] on span "Mid Chance" at bounding box center [54, 243] width 48 height 9
click at [36, 241] on input "Mid Chance" at bounding box center [33, 242] width 6 height 6
checkbox input "false"
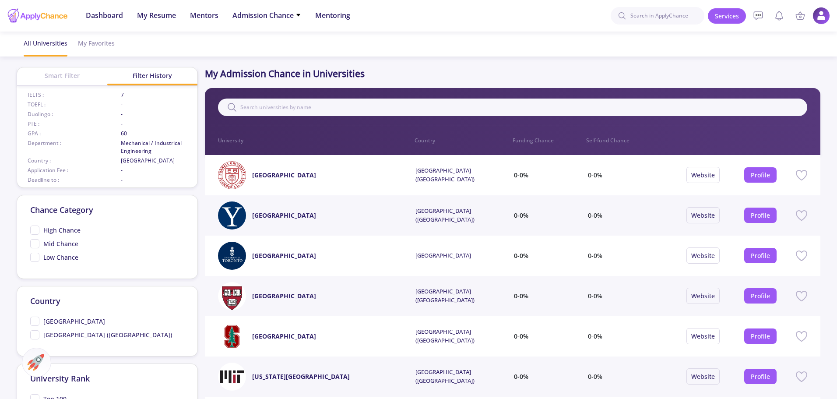
click at [42, 256] on span "Low Chance" at bounding box center [54, 257] width 48 height 9
click at [36, 256] on input "Low Chance" at bounding box center [33, 256] width 6 height 6
click at [41, 256] on span "Low Chance" at bounding box center [54, 257] width 48 height 9
click at [36, 256] on input "Low Chance" at bounding box center [33, 256] width 6 height 6
checkbox input "false"
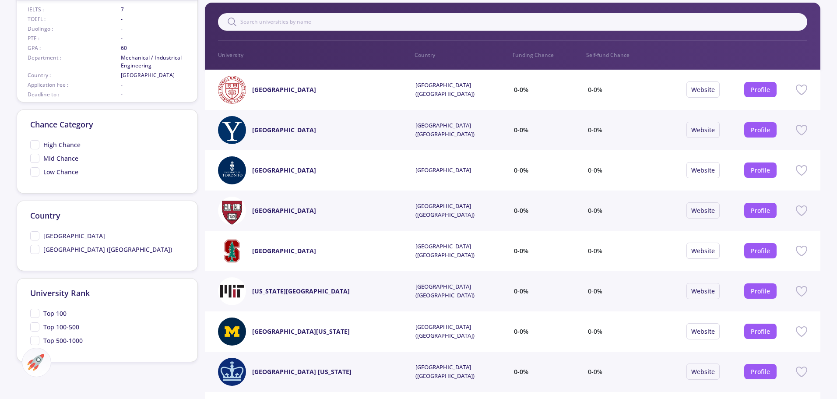
scroll to position [88, 0]
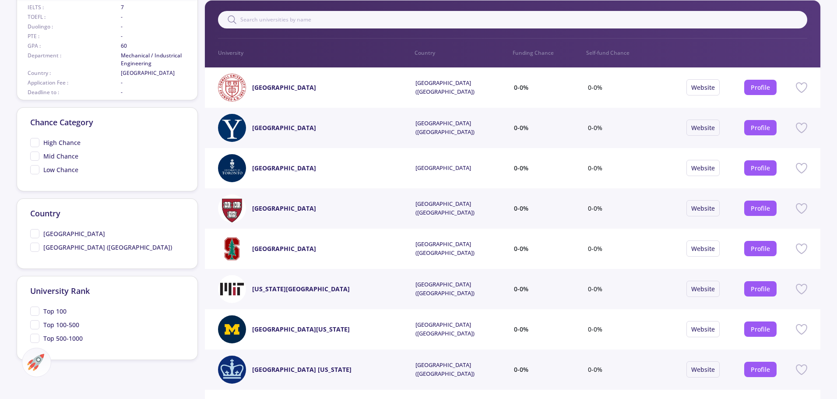
click at [81, 248] on span "[GEOGRAPHIC_DATA] ([GEOGRAPHIC_DATA])" at bounding box center [107, 246] width 129 height 9
click at [36, 248] on input "[GEOGRAPHIC_DATA] ([GEOGRAPHIC_DATA])" at bounding box center [33, 245] width 6 height 6
checkbox input "true"
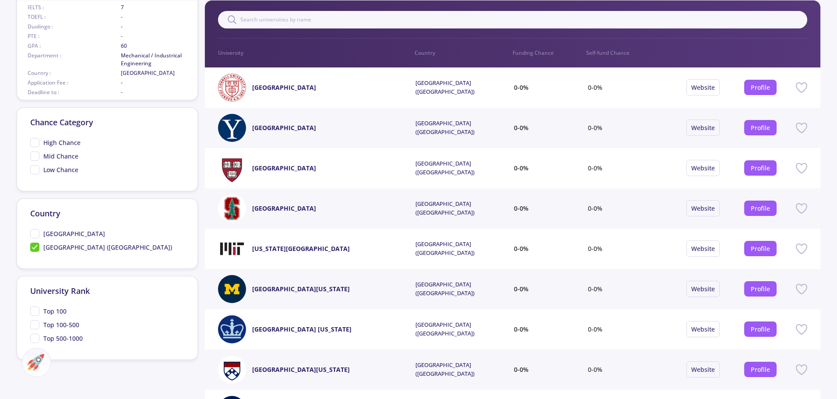
click at [57, 235] on span "[GEOGRAPHIC_DATA]" at bounding box center [74, 233] width 62 height 9
click at [36, 235] on input "[GEOGRAPHIC_DATA]" at bounding box center [33, 232] width 6 height 6
checkbox input "true"
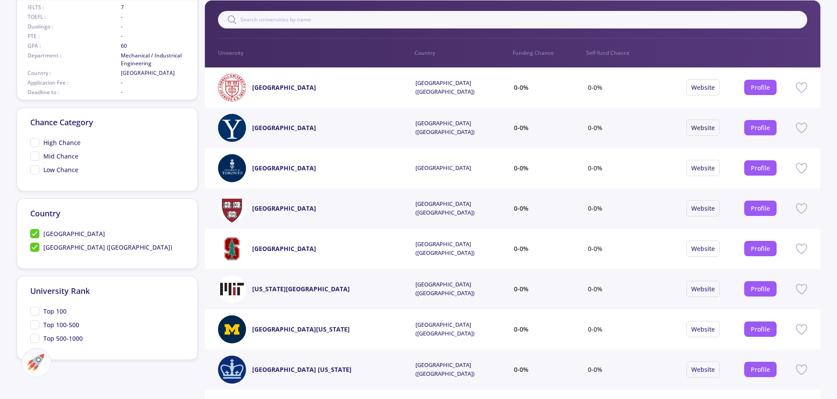
click at [59, 337] on span "Top 500-1000" at bounding box center [62, 337] width 39 height 9
click at [36, 337] on input "Top 500-1000" at bounding box center [33, 336] width 6 height 6
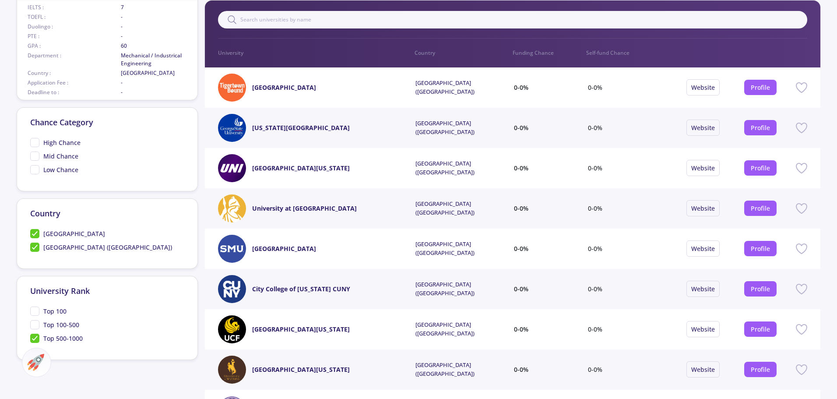
click at [55, 338] on span "Top 500-1000" at bounding box center [62, 337] width 39 height 9
click at [36, 338] on input "Top 500-1000" at bounding box center [33, 336] width 6 height 6
checkbox input "false"
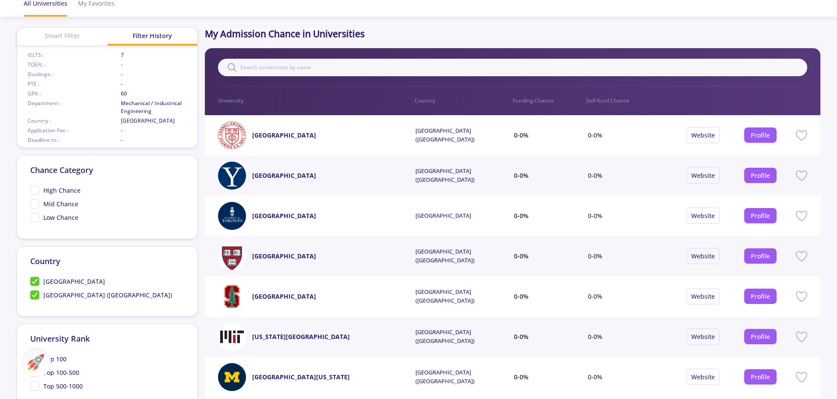
scroll to position [0, 0]
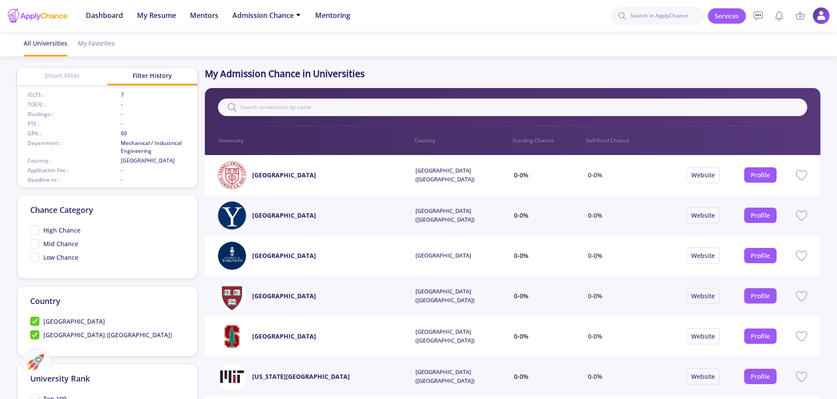
click at [74, 73] on div "Smart Filter" at bounding box center [62, 75] width 90 height 16
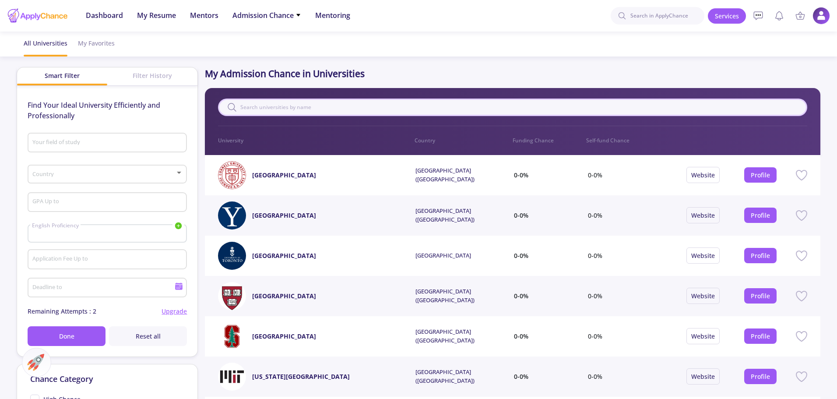
click at [262, 108] on input "text" at bounding box center [512, 107] width 589 height 18
click at [763, 168] on button "Profile" at bounding box center [760, 174] width 32 height 15
click at [752, 173] on link "Profile" at bounding box center [760, 175] width 19 height 8
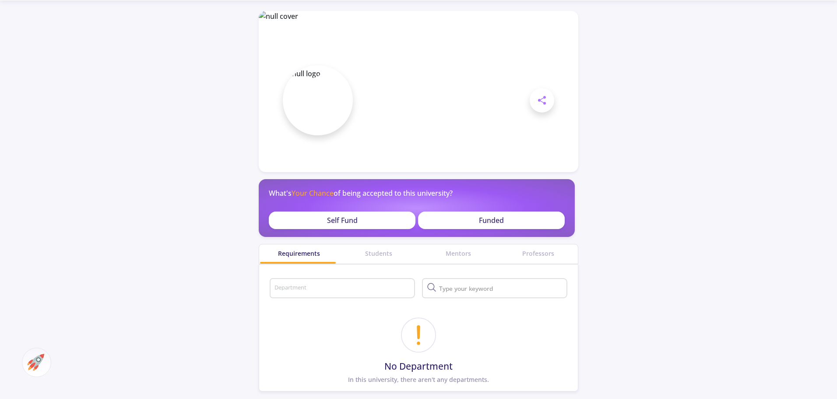
scroll to position [131, 0]
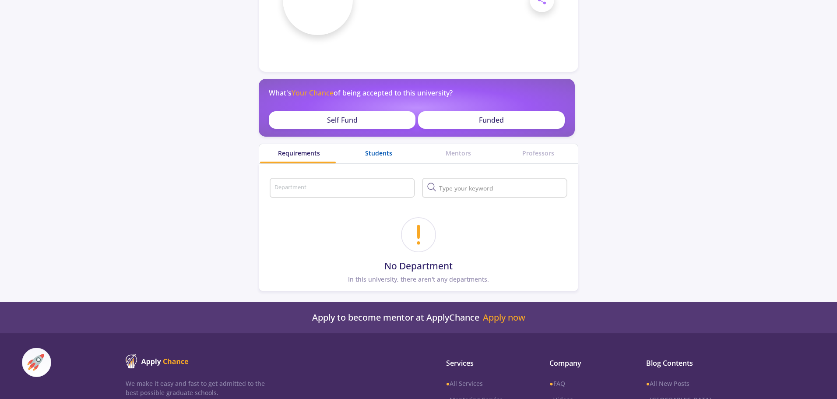
click at [375, 154] on div "Students" at bounding box center [379, 152] width 80 height 9
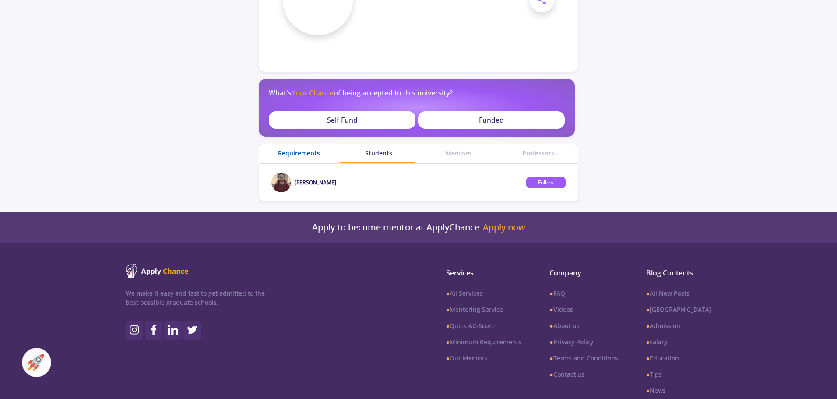
click at [310, 148] on div "Requirements" at bounding box center [299, 152] width 80 height 9
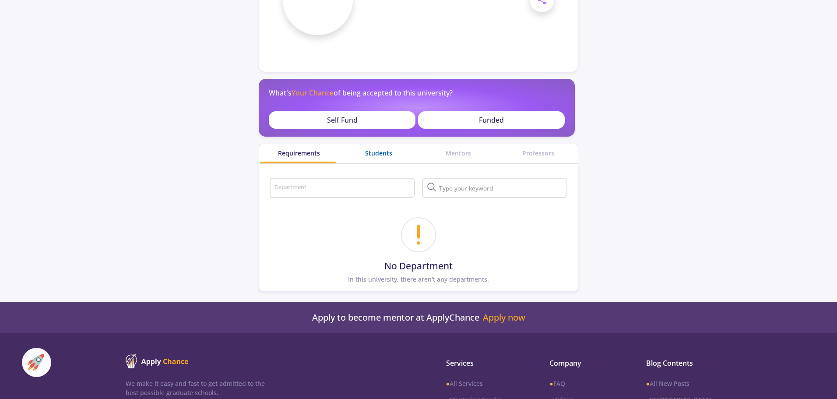
click at [361, 151] on div "Students" at bounding box center [379, 152] width 80 height 9
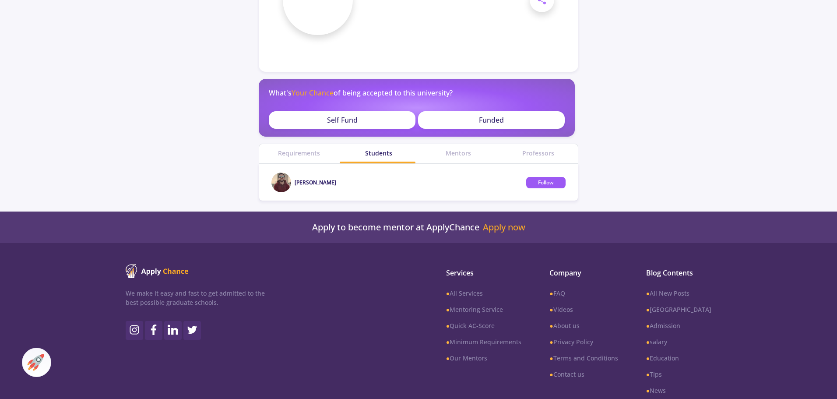
click at [304, 161] on div "Requirements" at bounding box center [299, 153] width 80 height 19
click at [304, 158] on div "Requirements" at bounding box center [299, 153] width 80 height 19
click at [305, 155] on div "Requirements" at bounding box center [299, 152] width 80 height 9
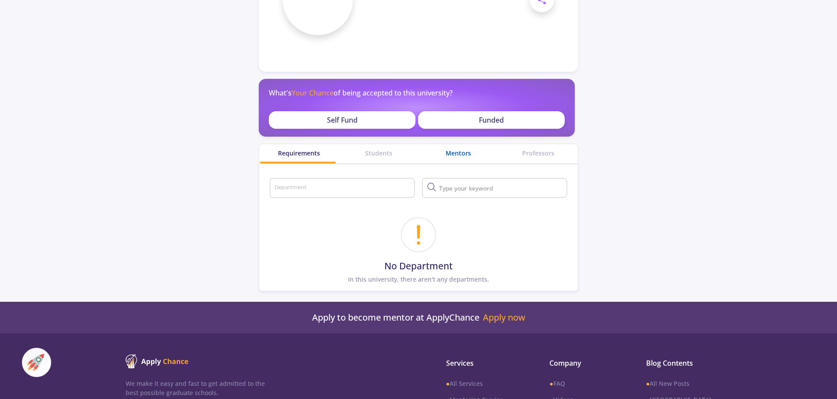
click at [443, 156] on div "Mentors" at bounding box center [458, 152] width 80 height 9
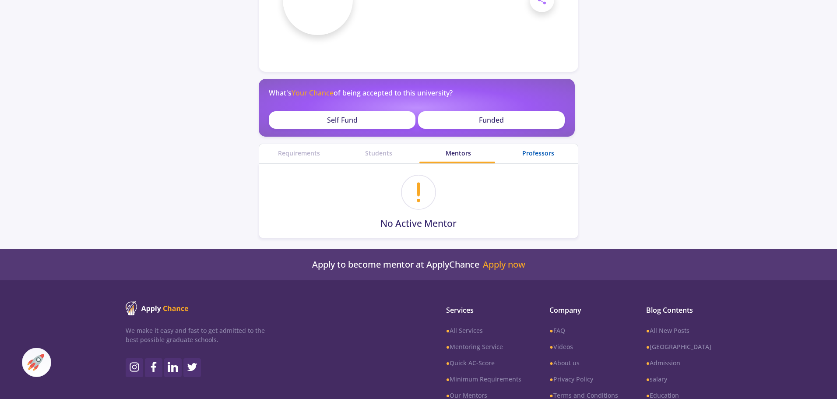
click at [537, 155] on div "Professors" at bounding box center [538, 152] width 80 height 9
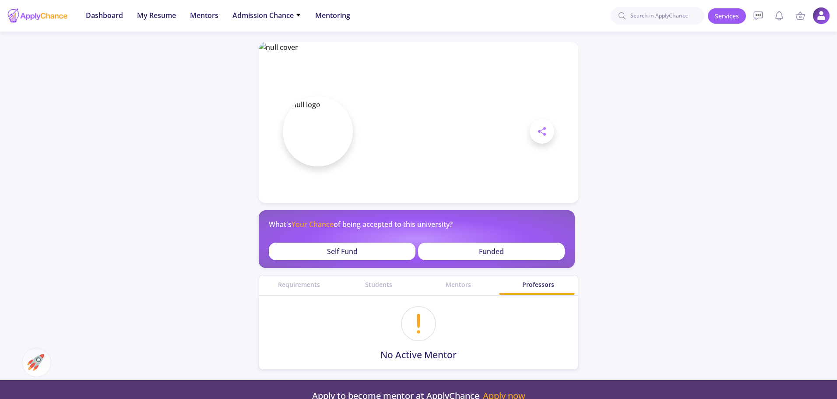
scroll to position [131, 0]
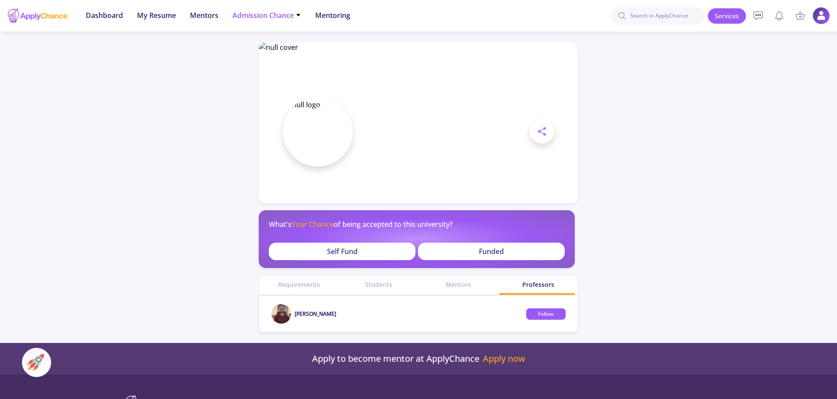
click at [258, 14] on span "Admission Chance" at bounding box center [266, 15] width 69 height 11
click at [258, 59] on link "Only My Chance of Admission" at bounding box center [283, 61] width 103 height 16
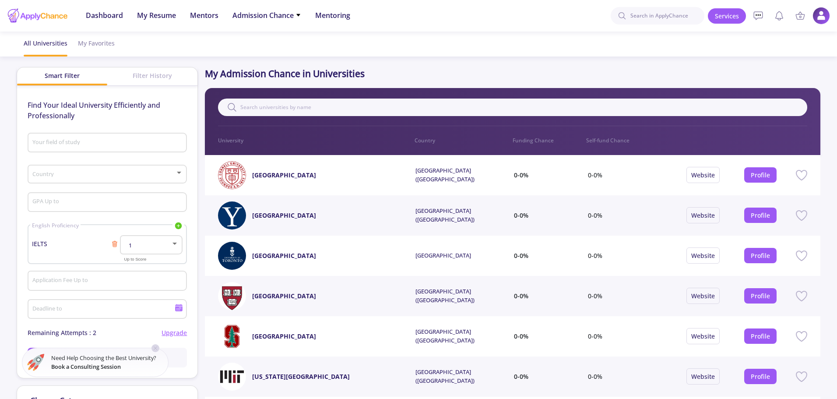
click at [131, 142] on input "Your field of study" at bounding box center [108, 143] width 153 height 8
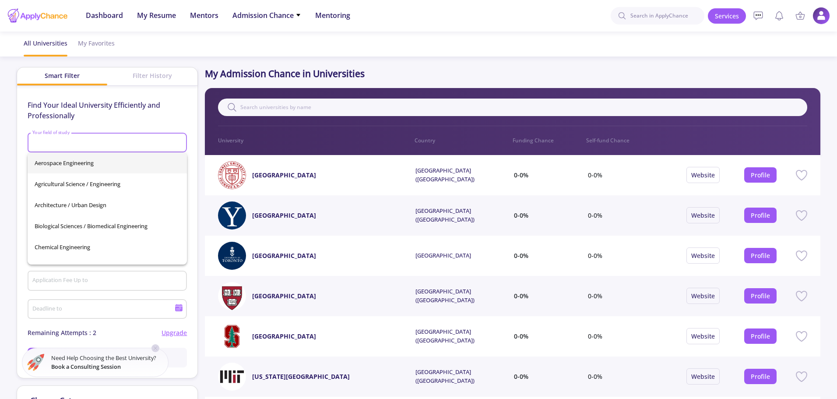
click at [108, 130] on div "Your field of study" at bounding box center [107, 141] width 151 height 23
click at [132, 105] on p "Find Your Ideal University Efficiently and Professionally" at bounding box center [107, 110] width 159 height 21
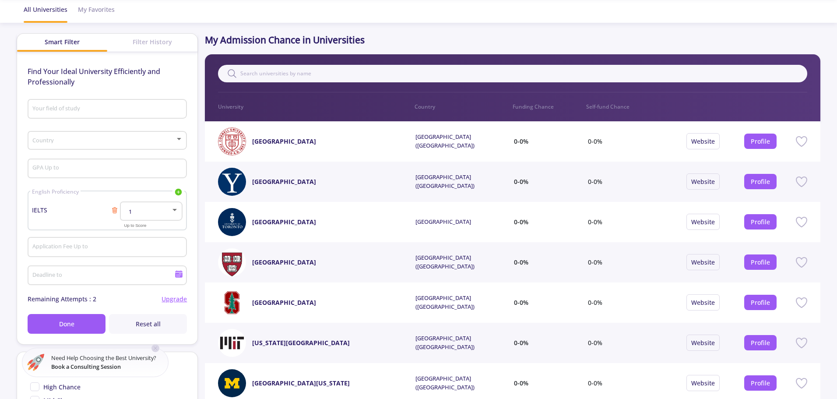
scroll to position [44, 0]
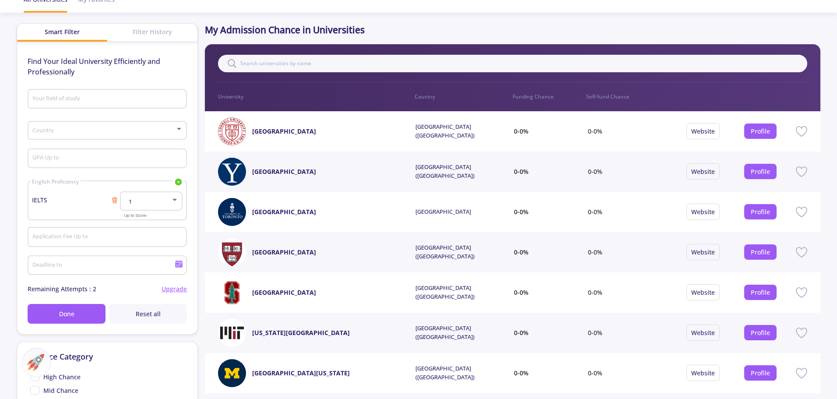
click at [147, 205] on div "1" at bounding box center [151, 199] width 54 height 22
click at [138, 292] on span "8.5" at bounding box center [152, 289] width 46 height 16
click at [156, 209] on div "8.5" at bounding box center [151, 199] width 54 height 22
click at [146, 226] on span "9" at bounding box center [152, 224] width 46 height 16
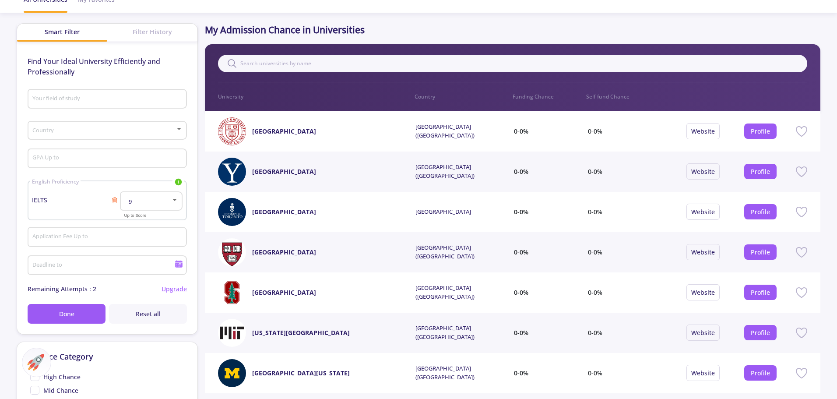
click at [75, 103] on div "Your field of study" at bounding box center [107, 97] width 151 height 23
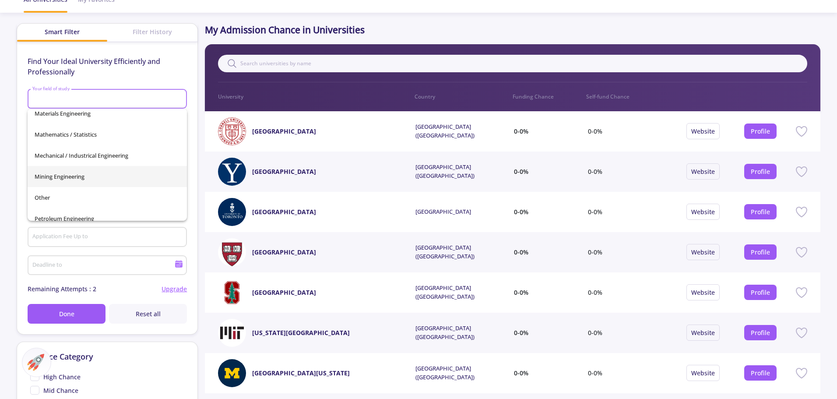
scroll to position [263, 0]
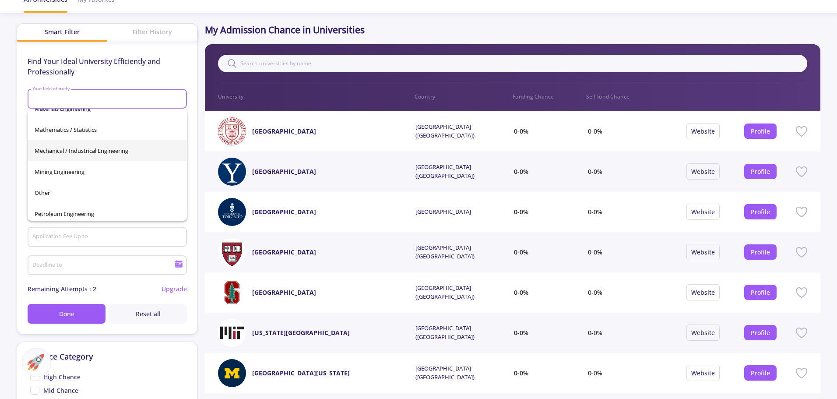
click at [102, 154] on span "Mechanical / Industrical Engineering" at bounding box center [107, 150] width 145 height 21
type input "Mechanical / Industrical Engineering"
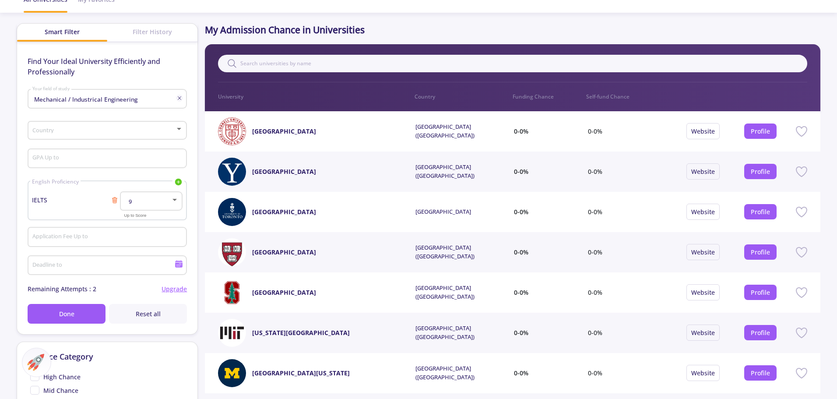
click at [93, 134] on div "Country" at bounding box center [107, 129] width 151 height 22
click at [75, 126] on div "[GEOGRAPHIC_DATA] [GEOGRAPHIC_DATA] ([GEOGRAPHIC_DATA])" at bounding box center [100, 142] width 151 height 38
click at [64, 154] on span "[GEOGRAPHIC_DATA] ([GEOGRAPHIC_DATA])" at bounding box center [104, 153] width 119 height 8
click at [67, 160] on input "GPA Up to" at bounding box center [108, 159] width 153 height 8
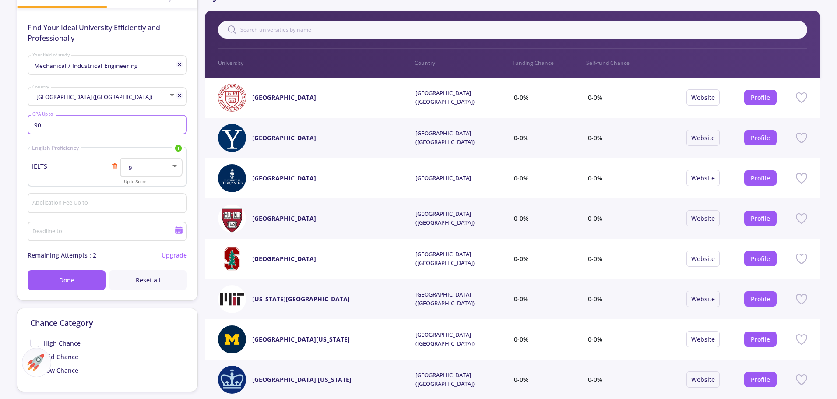
scroll to position [88, 0]
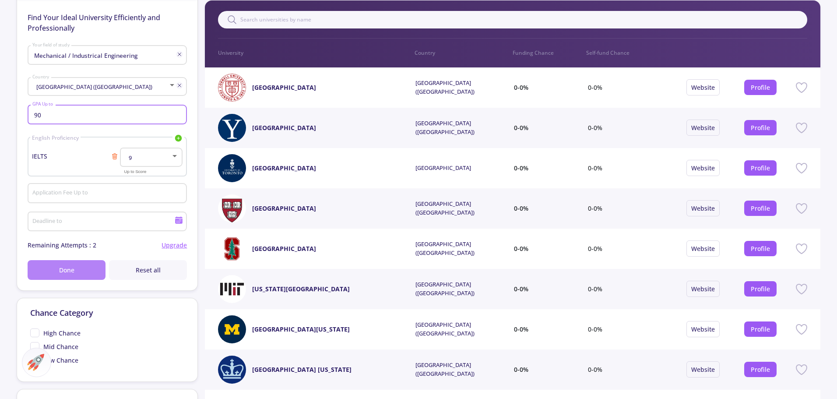
type input "90"
click at [67, 264] on button "Done" at bounding box center [67, 270] width 78 height 20
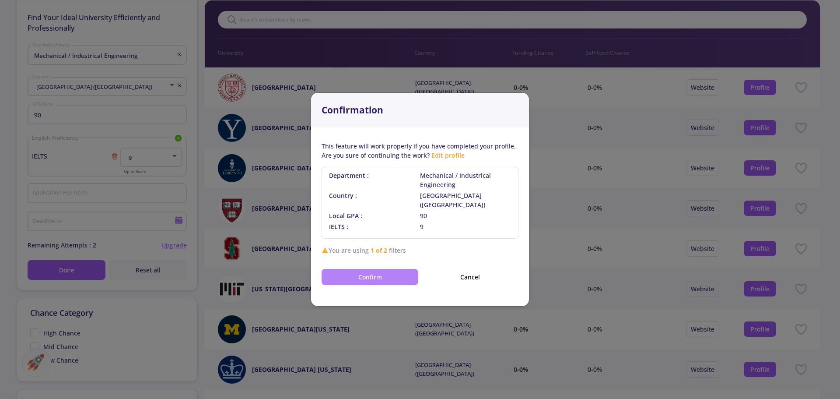
click at [352, 275] on button "Confirm" at bounding box center [370, 277] width 97 height 16
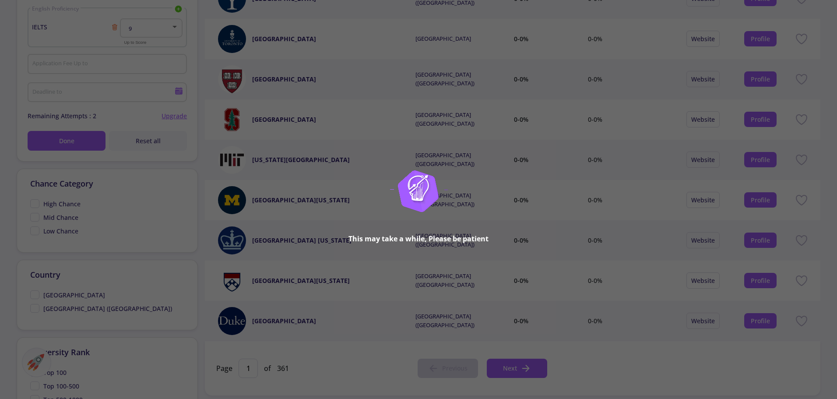
scroll to position [263, 0]
